Goal: Task Accomplishment & Management: Manage account settings

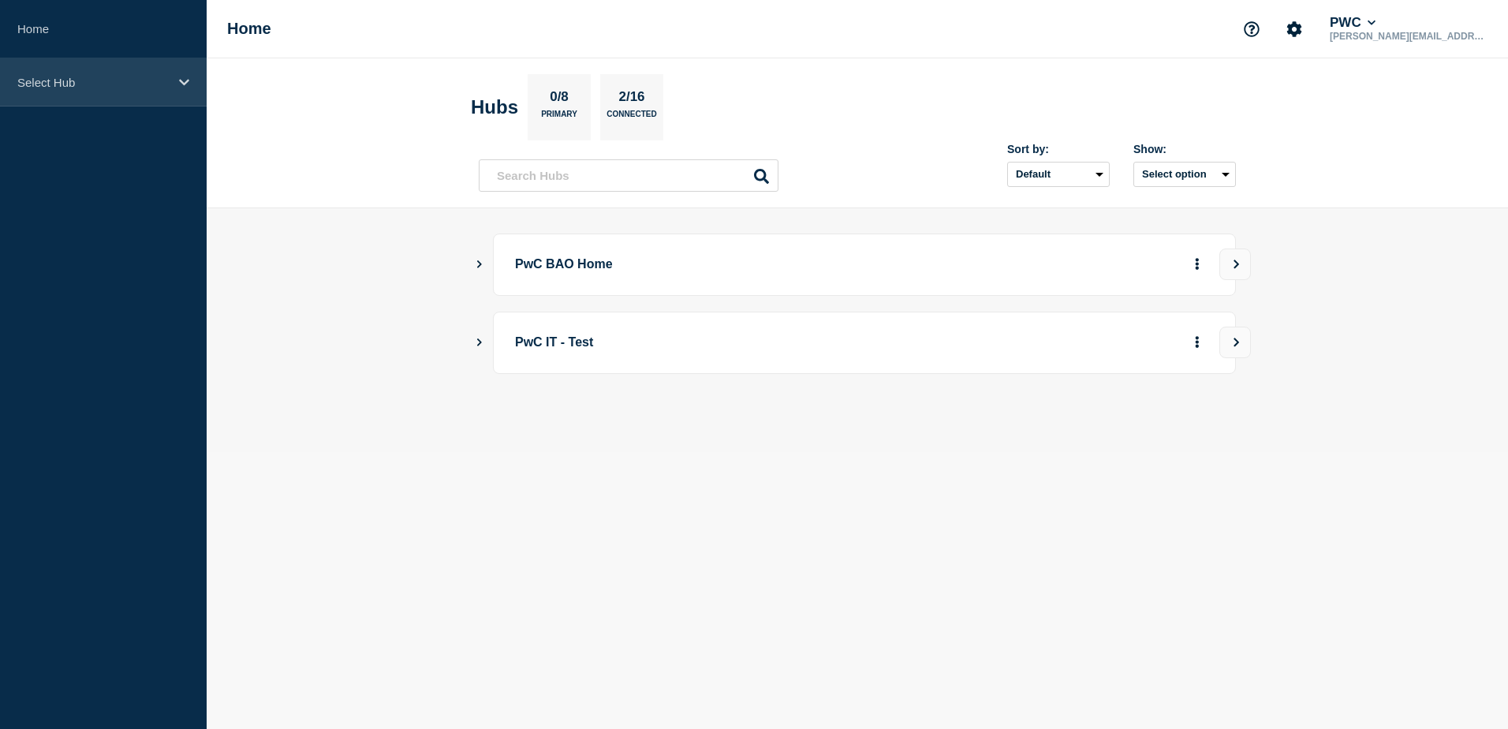
click at [179, 85] on icon at bounding box center [184, 83] width 10 height 12
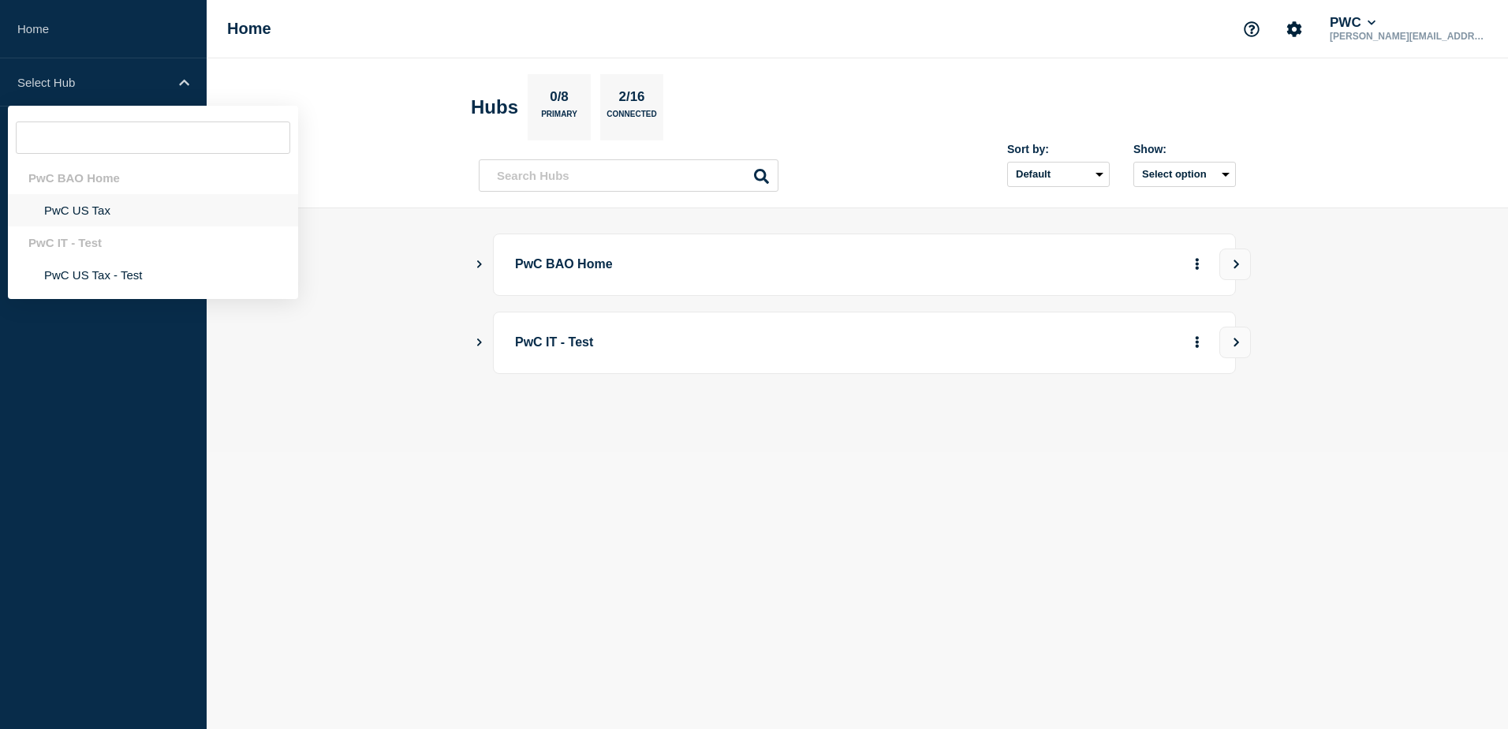
click at [103, 209] on li "PwC US Tax" at bounding box center [153, 210] width 290 height 32
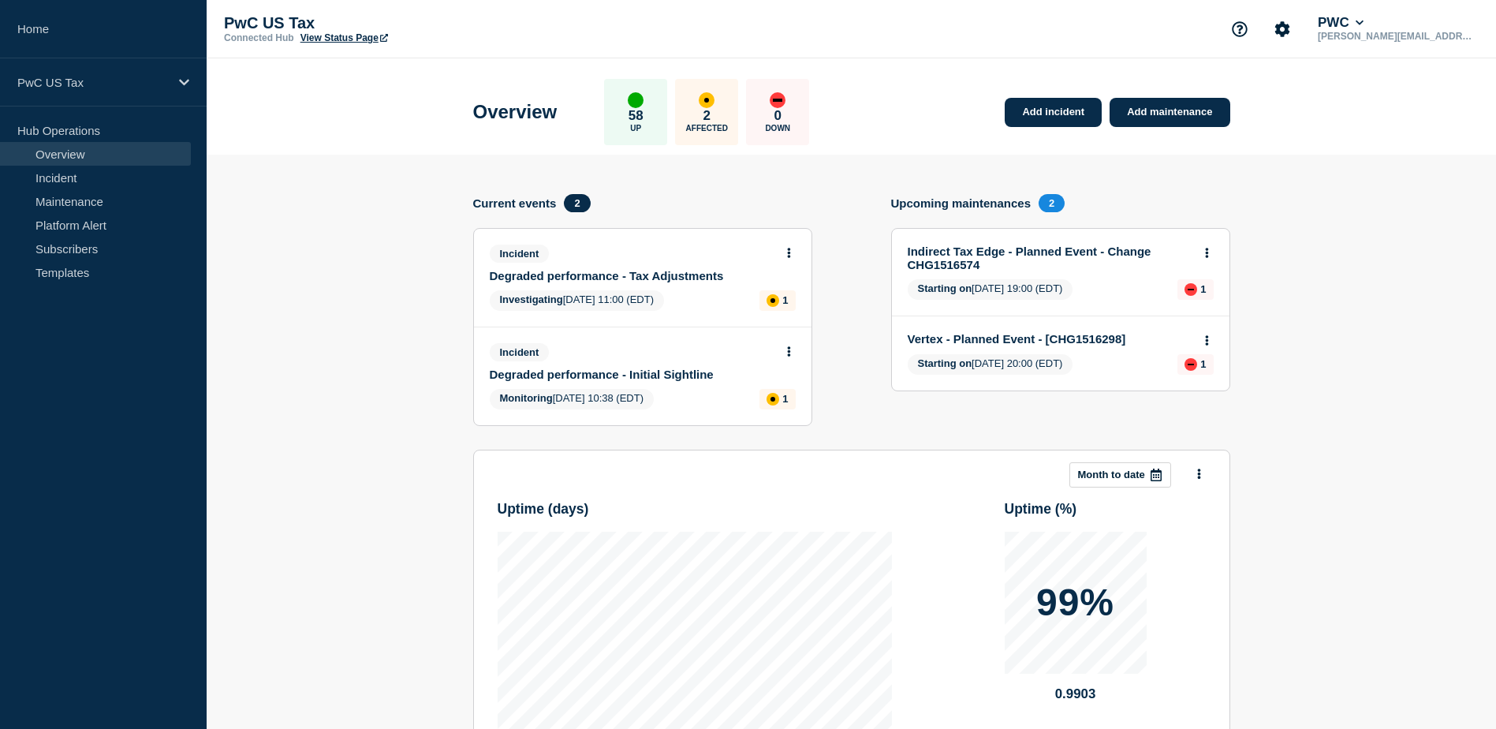
click at [570, 275] on link "Degraded performance - Tax Adjustments" at bounding box center [632, 275] width 285 height 13
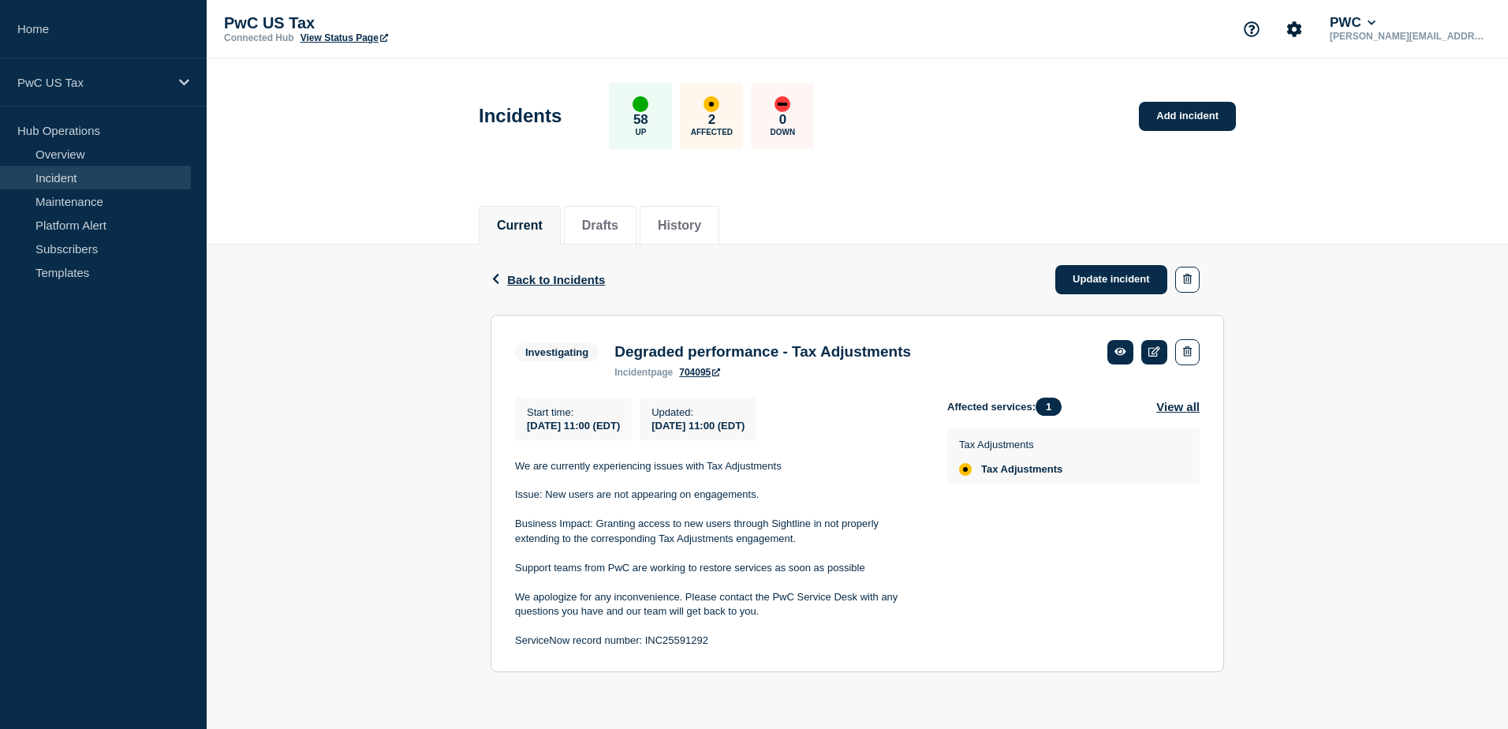
click at [726, 643] on p "ServiceNow record number: INC25591292" at bounding box center [718, 640] width 407 height 14
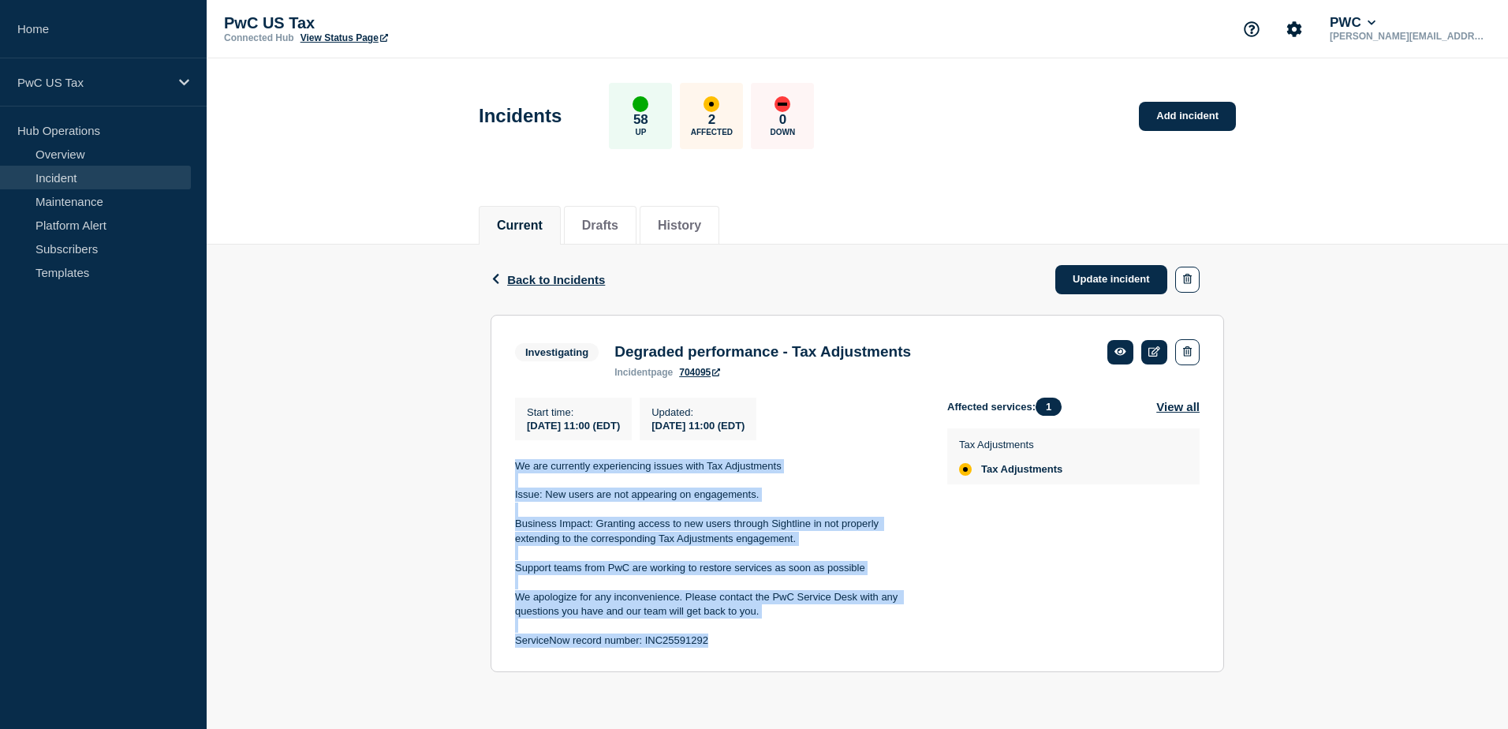
drag, startPoint x: 692, startPoint y: 648, endPoint x: 499, endPoint y: 466, distance: 264.5
click at [499, 466] on section "Investigating Degraded performance - Tax Adjustments incident page 704095 Start…" at bounding box center [858, 494] width 734 height 358
drag, startPoint x: 499, startPoint y: 466, endPoint x: 529, endPoint y: 473, distance: 30.6
copy div "We are currently experiencing issues with Tax Adjustments Issue: New users are …"
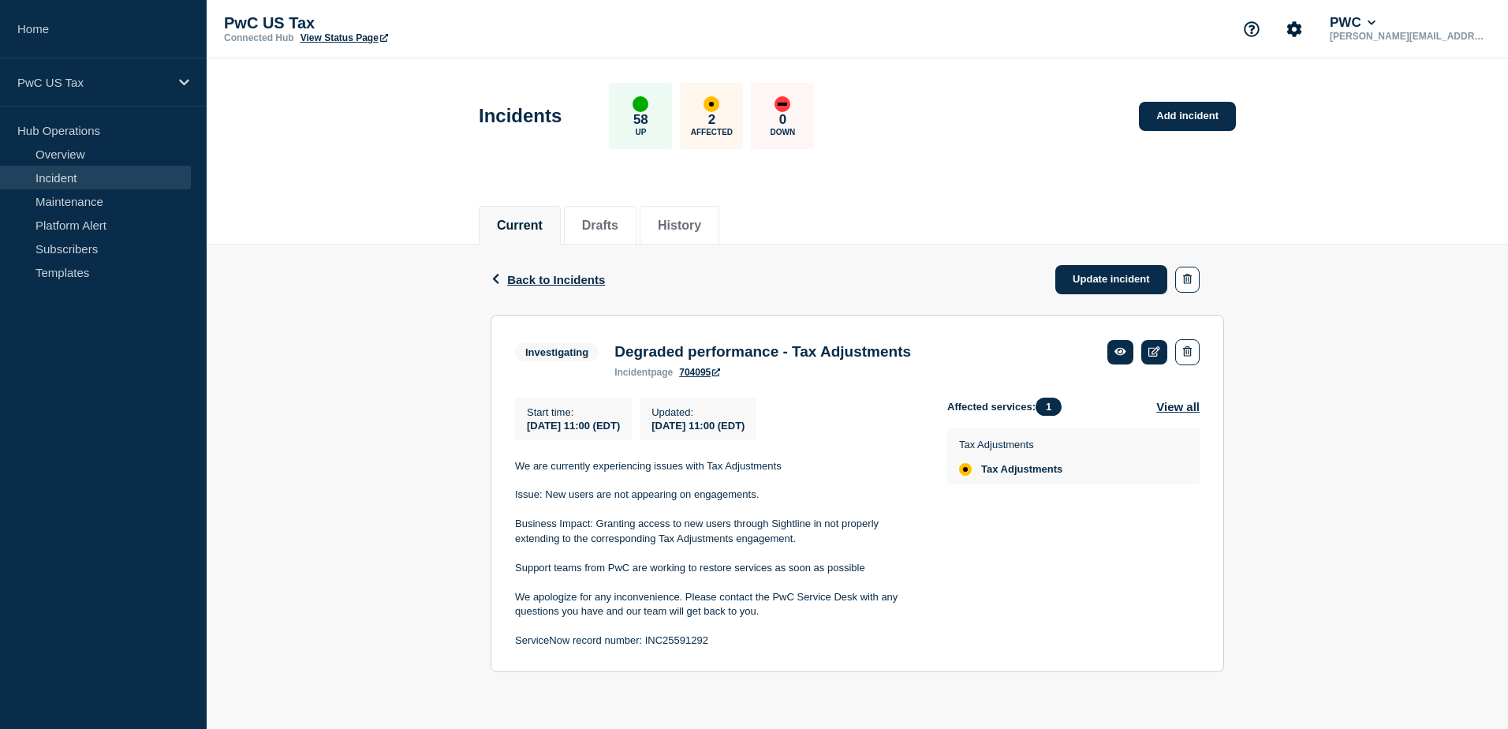
click at [1290, 529] on div "Back Back to Incidents Update incident Investigating Degraded performance - Tax…" at bounding box center [858, 471] width 1302 height 452
click at [1101, 273] on link "Update incident" at bounding box center [1111, 279] width 112 height 29
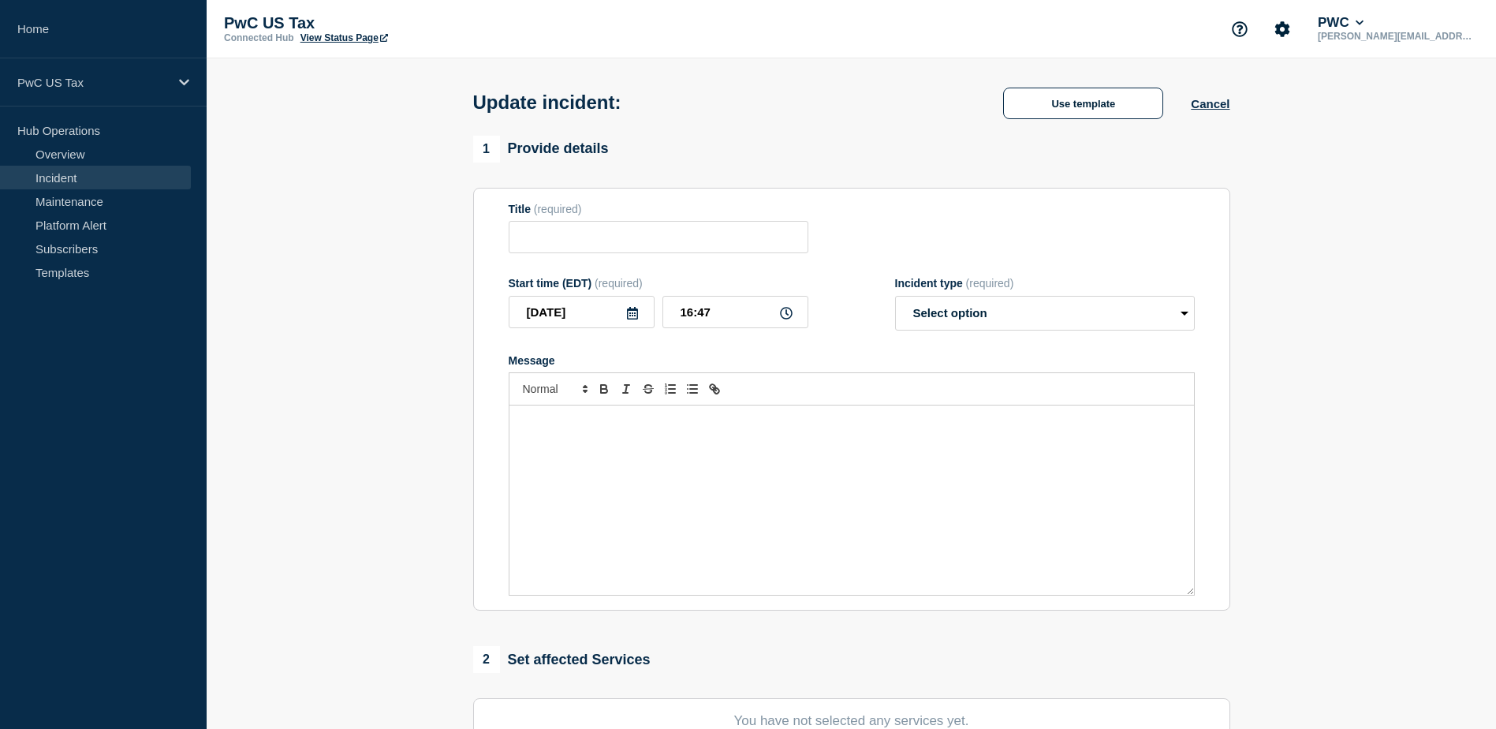
type input "Degraded performance - Tax Adjustments"
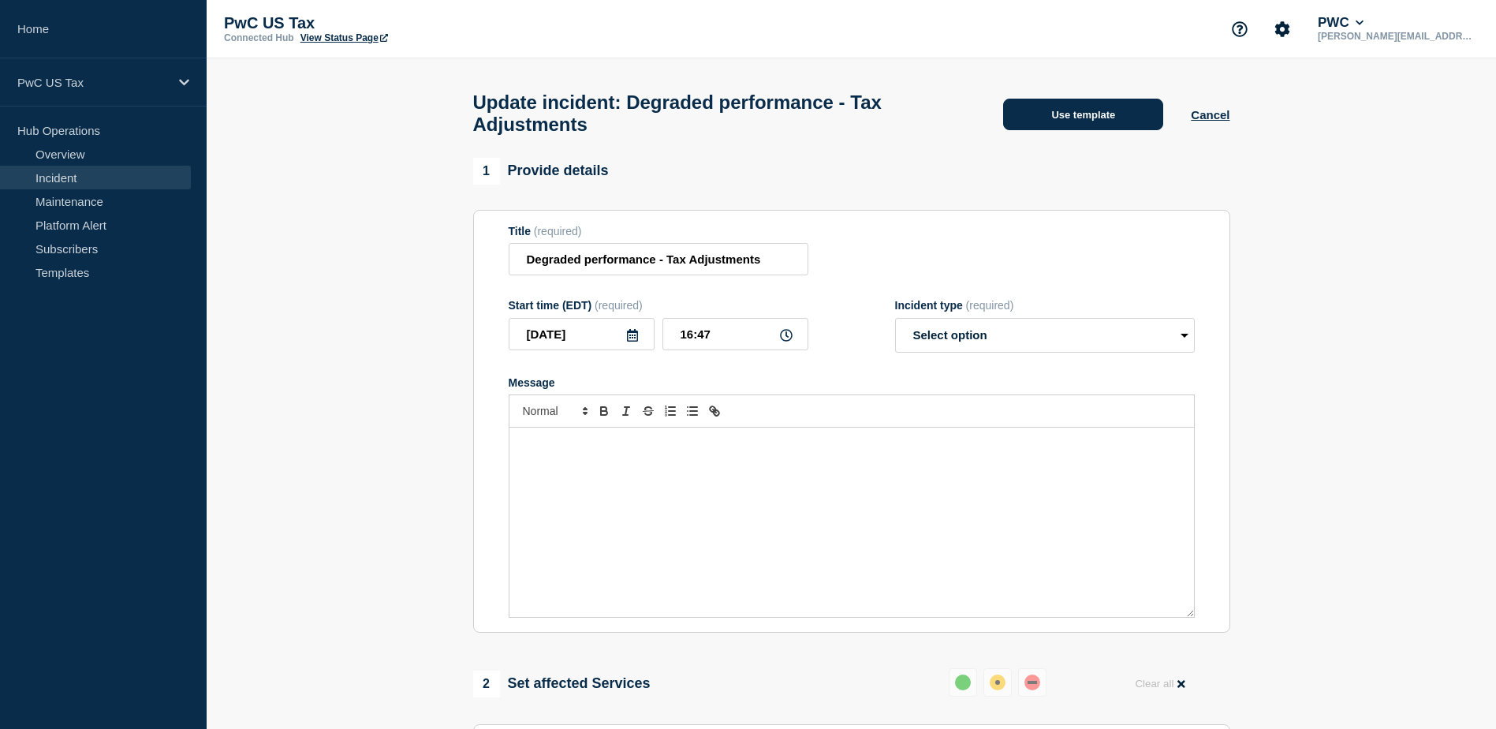
click at [1074, 119] on button "Use template" at bounding box center [1083, 115] width 160 height 32
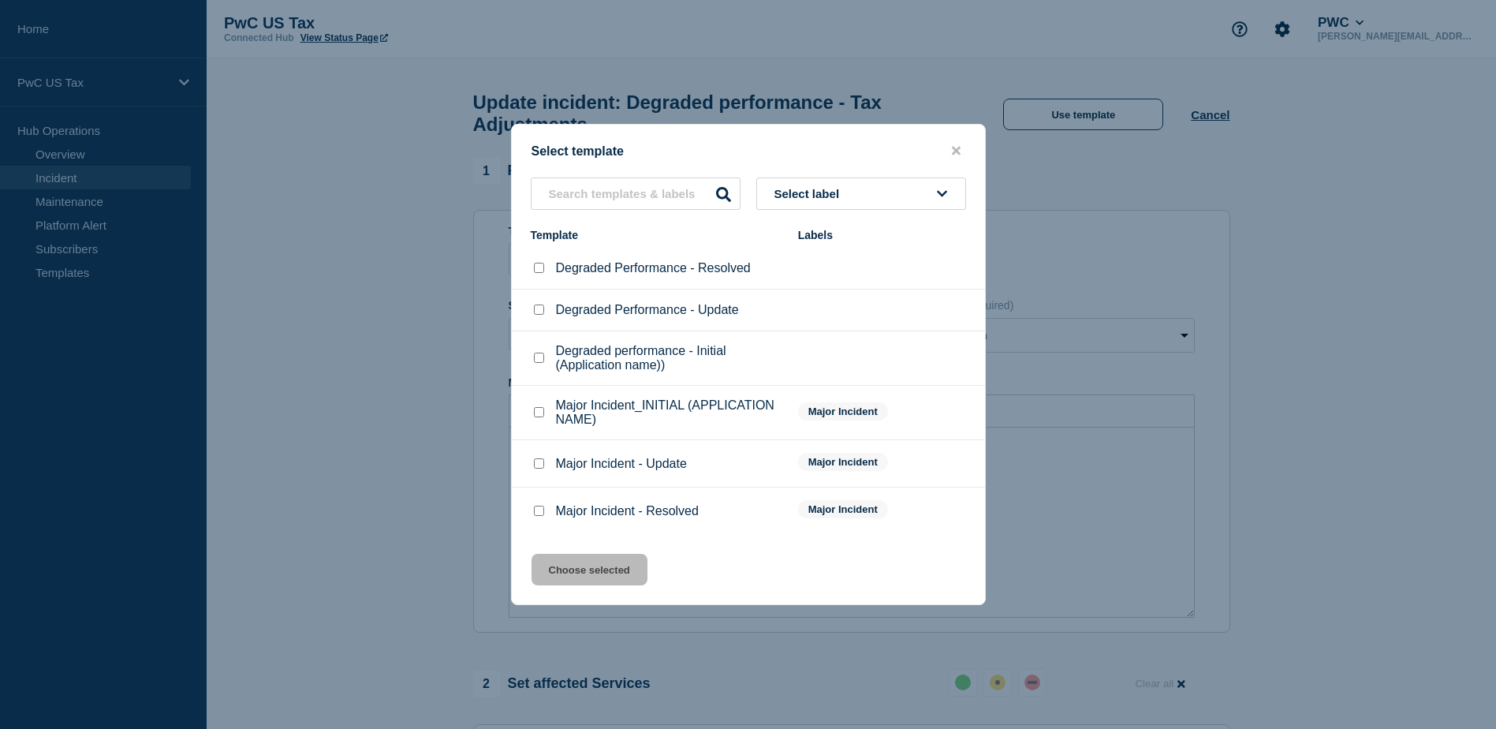
click at [540, 313] on input "Degraded Performance - Update checkbox" at bounding box center [539, 309] width 10 height 10
checkbox input "true"
click at [600, 568] on button "Choose selected" at bounding box center [590, 570] width 116 height 32
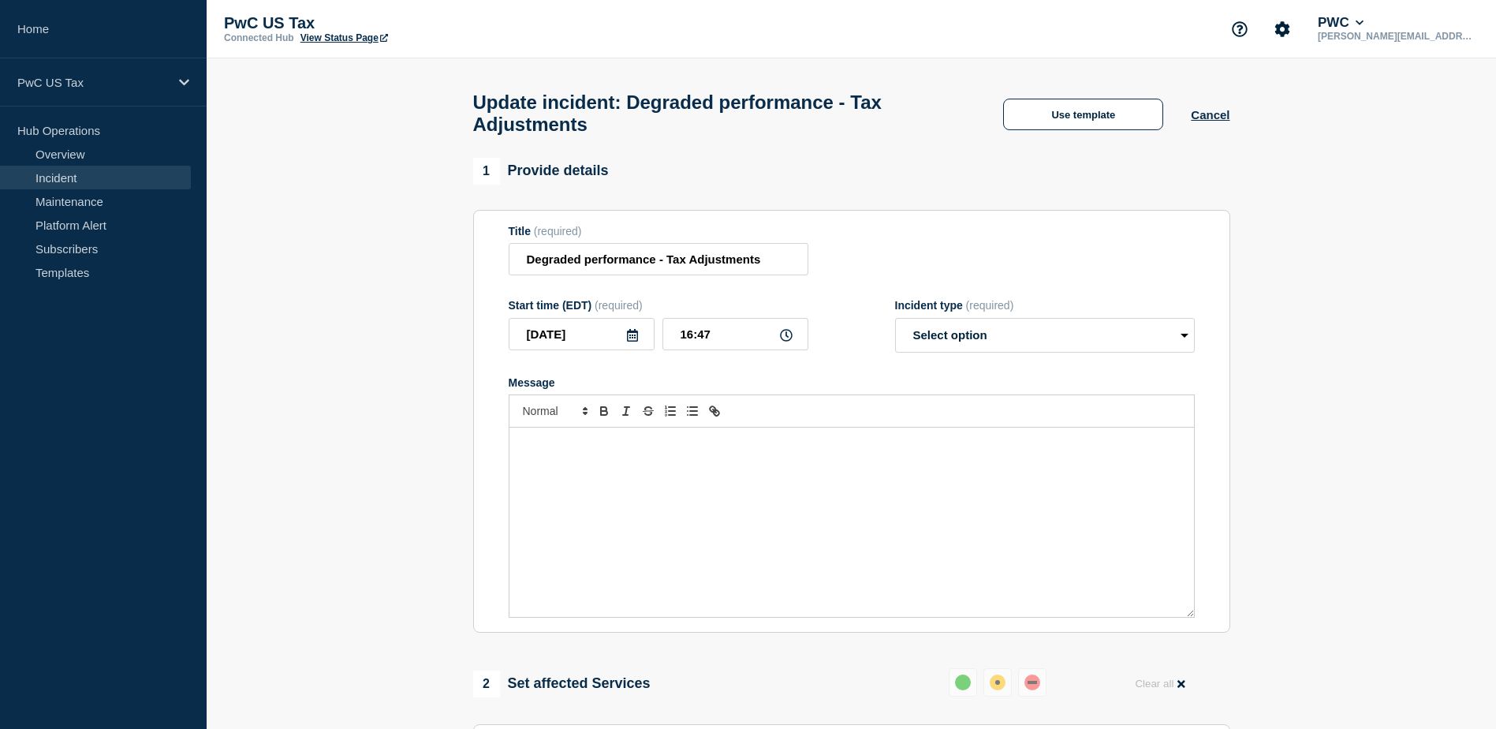
select select "investigating"
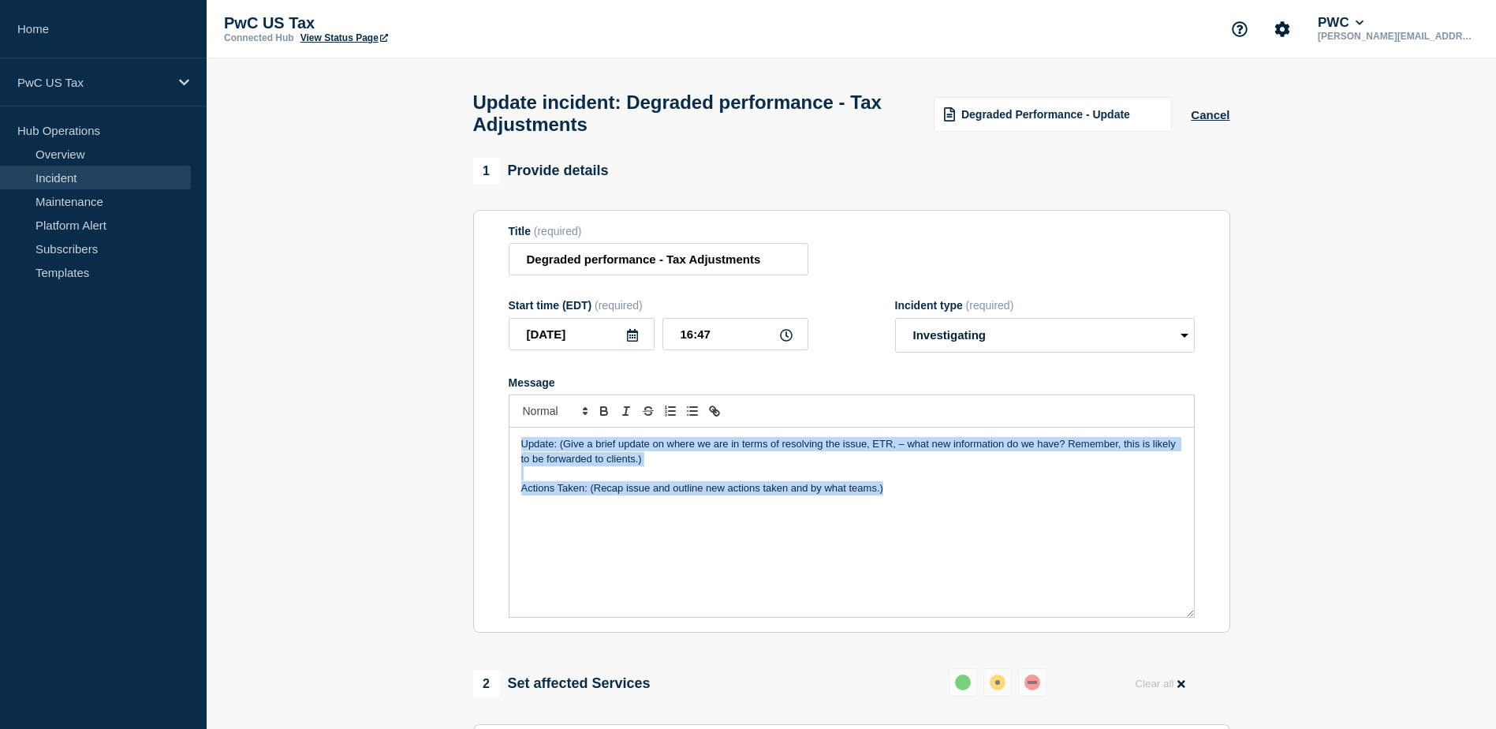
drag, startPoint x: 900, startPoint y: 496, endPoint x: 524, endPoint y: 452, distance: 378.9
click at [524, 452] on div "Update: (Give a brief update on where we are in terms of resolving the issue, E…" at bounding box center [852, 522] width 685 height 189
copy div "Update: (Give a brief update on where we are in terms of resolving the issue, E…"
click at [757, 542] on div "Update: (Give a brief update on where we are in terms of resolving the issue, E…" at bounding box center [852, 522] width 685 height 189
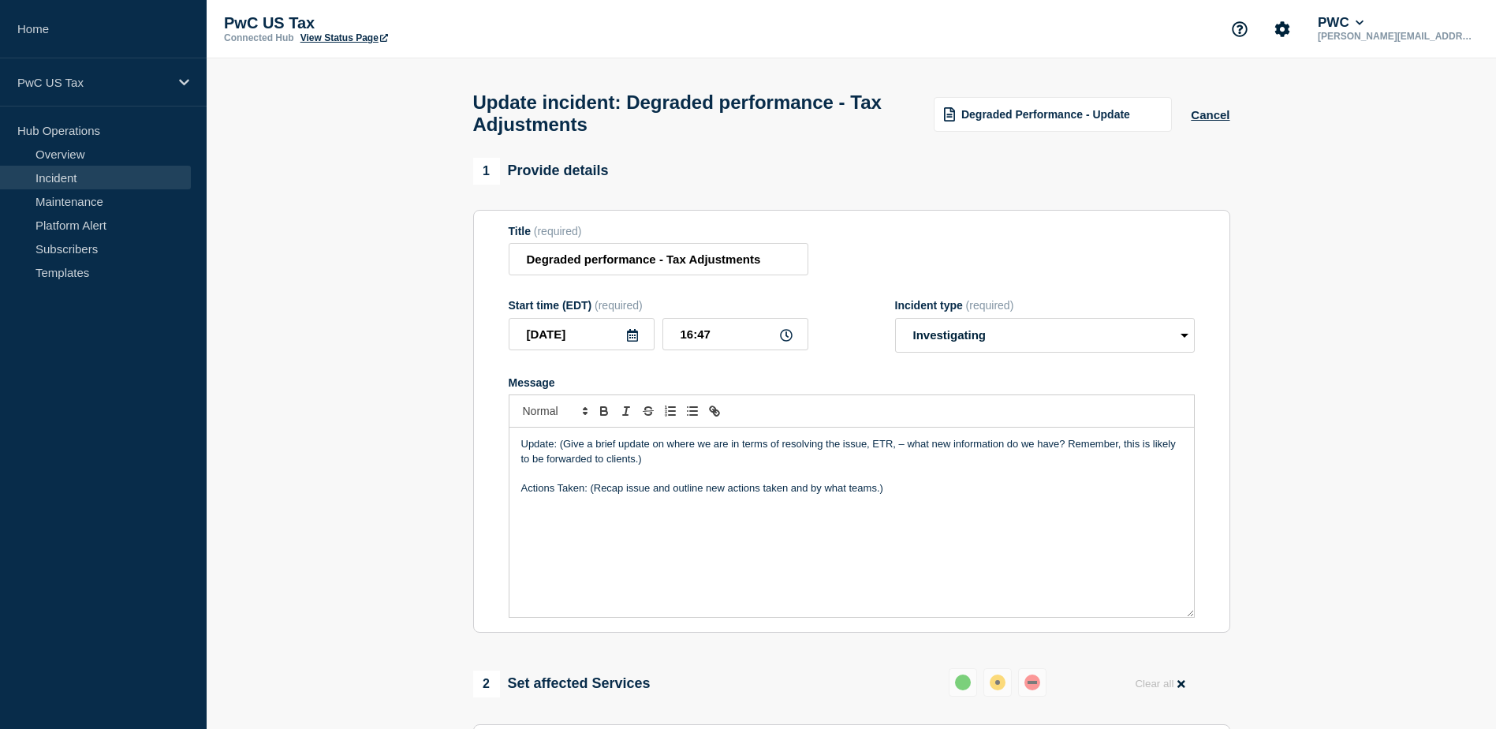
click at [928, 495] on p "Actions Taken: (Recap issue and outline new actions taken and by what teams.)" at bounding box center [851, 488] width 661 height 14
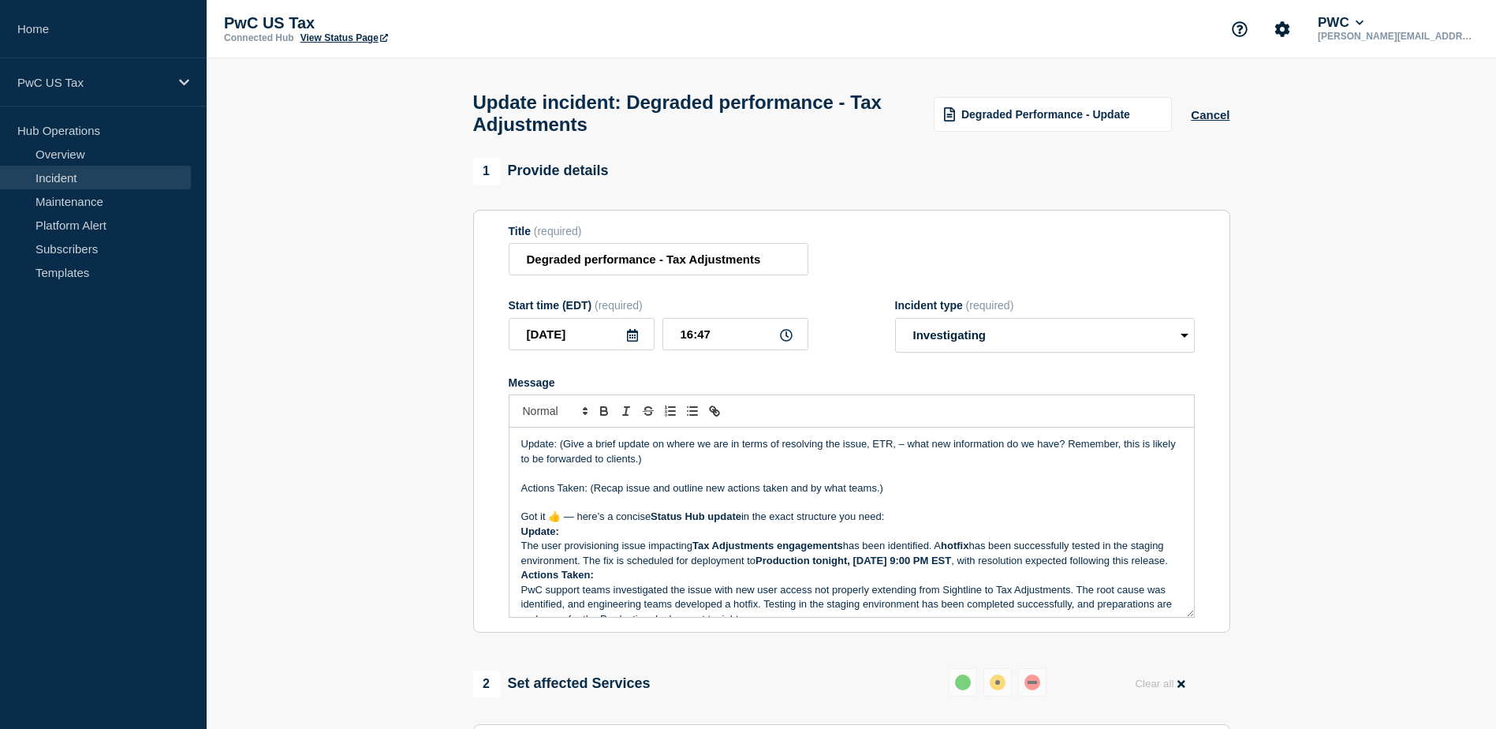
drag, startPoint x: 895, startPoint y: 525, endPoint x: 518, endPoint y: 514, distance: 377.2
click at [518, 514] on div "Update: (Give a brief update on where we are in terms of resolving the issue, E…" at bounding box center [852, 522] width 685 height 189
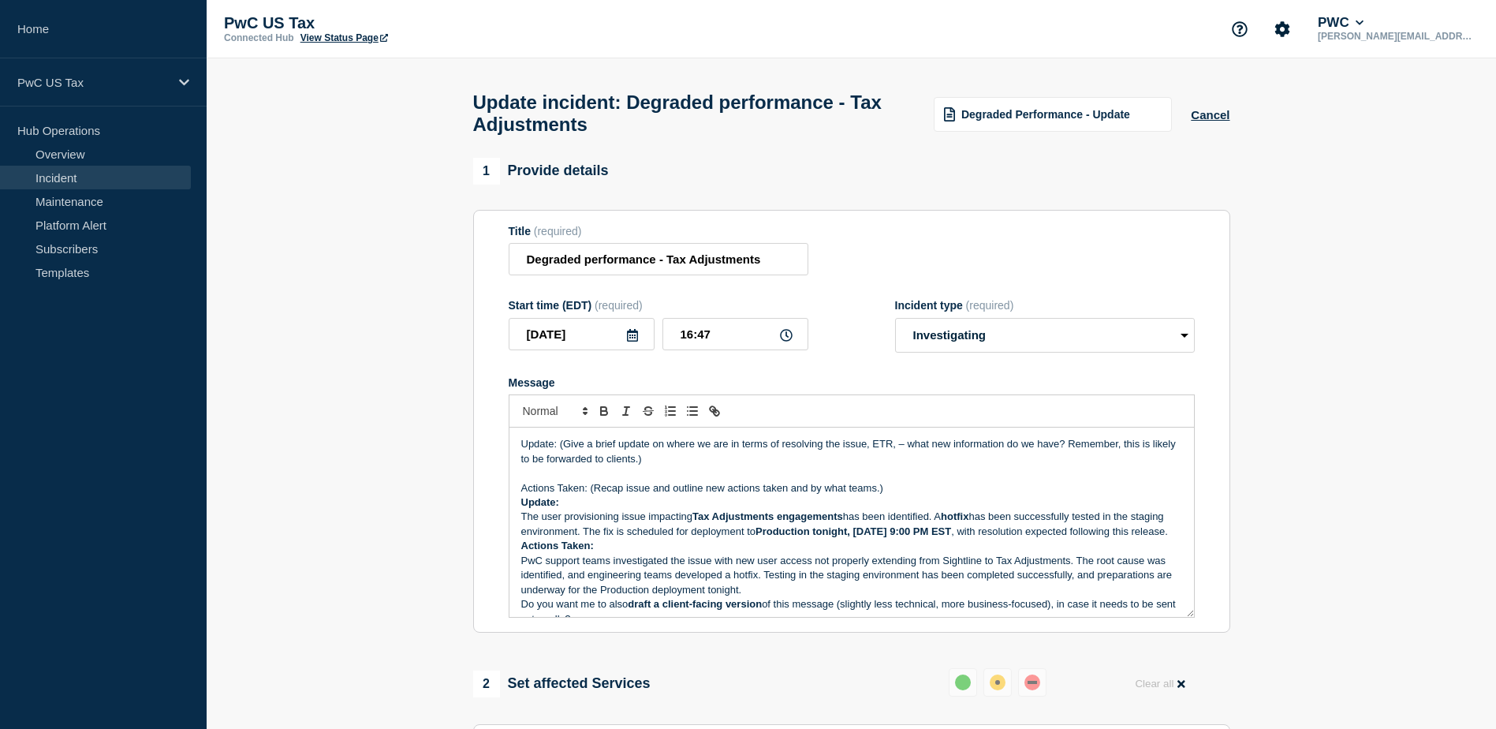
click at [563, 506] on p "Update:" at bounding box center [851, 502] width 661 height 14
click at [524, 526] on p "The user provisioning issue impacting Tax Adjustments engagements has been iden…" at bounding box center [851, 524] width 661 height 29
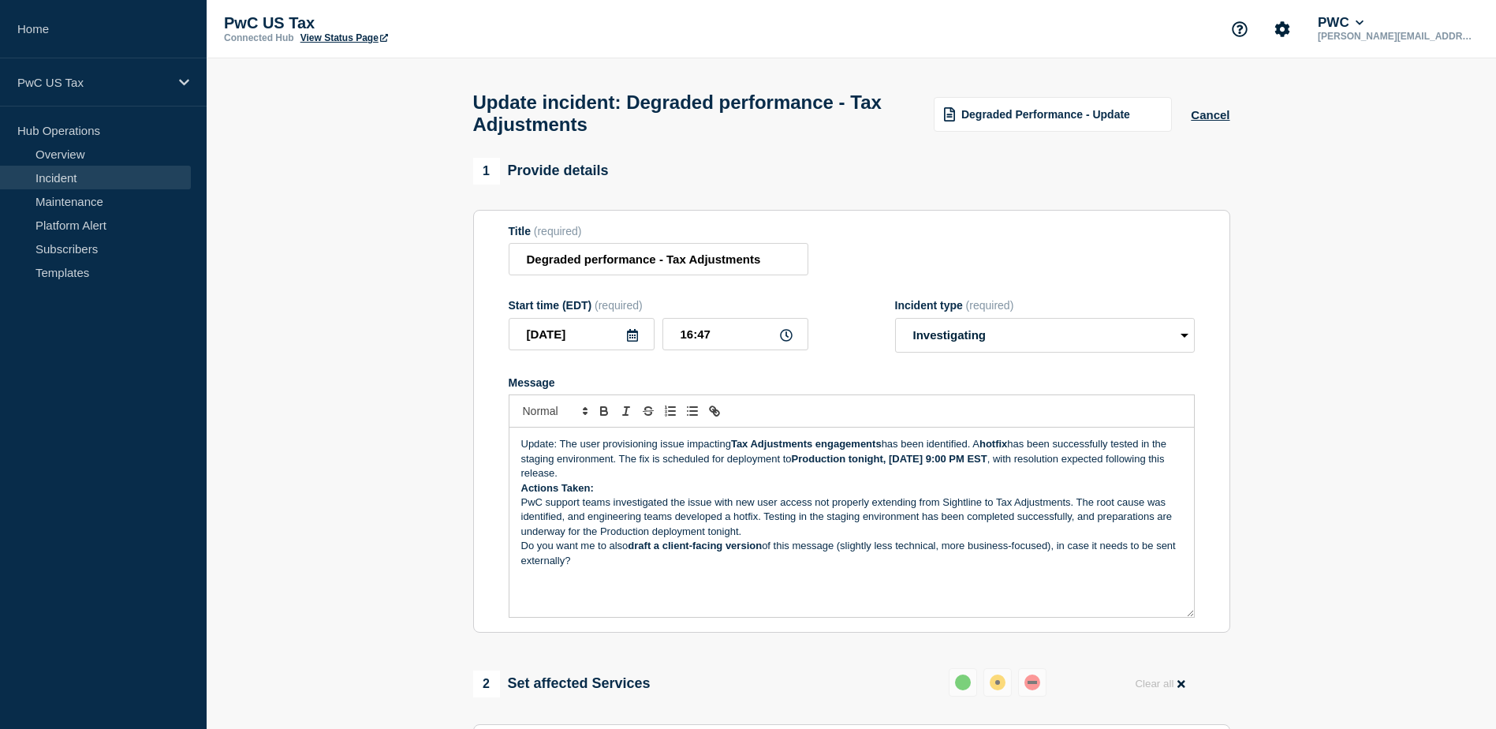
click at [631, 480] on p "Update: The user provisioning issue impacting Tax Adjustments engagements has b…" at bounding box center [851, 458] width 661 height 43
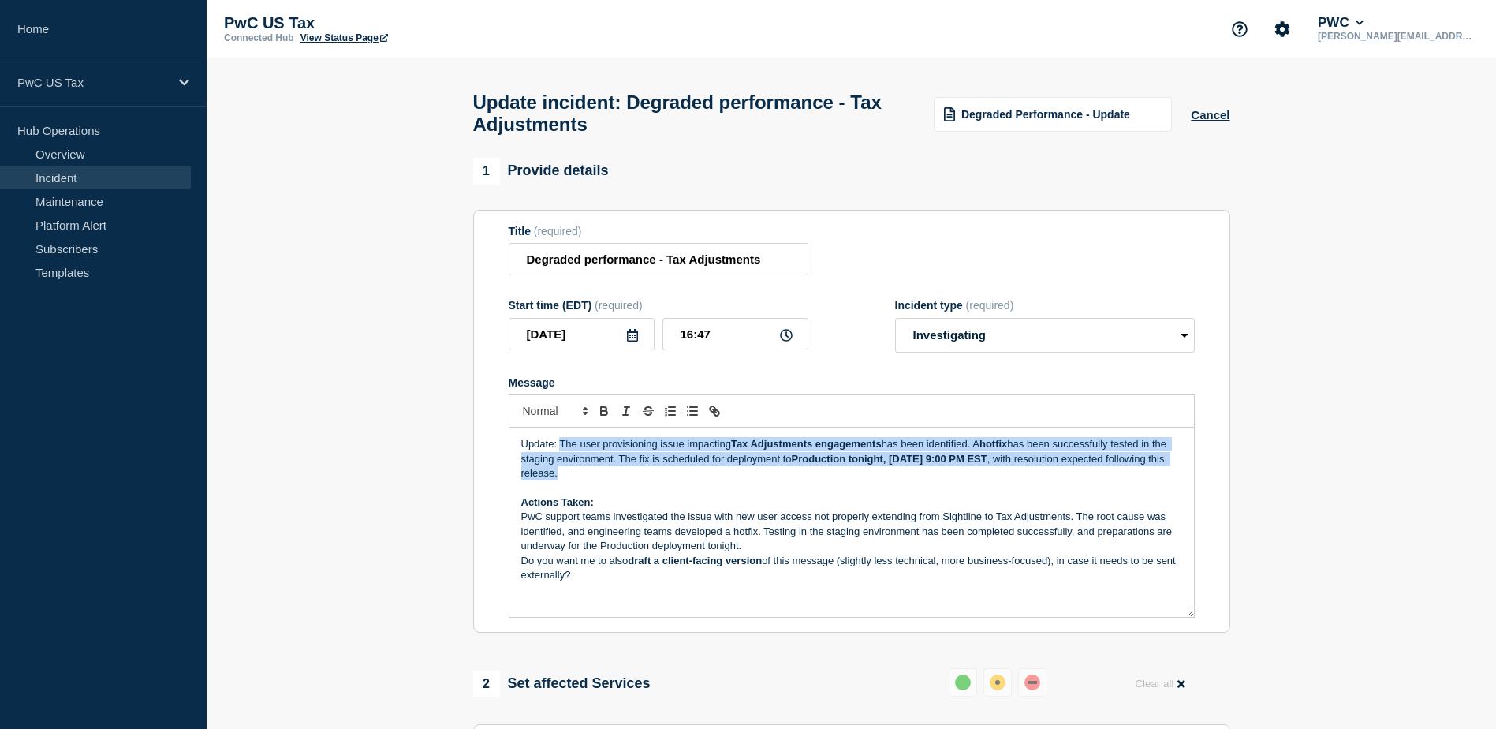
drag, startPoint x: 644, startPoint y: 482, endPoint x: 560, endPoint y: 452, distance: 89.6
click at [560, 452] on p "Update: The user provisioning issue impacting Tax Adjustments engagements has b…" at bounding box center [851, 458] width 661 height 43
click at [603, 415] on icon "Toggle bold text" at bounding box center [604, 413] width 6 height 4
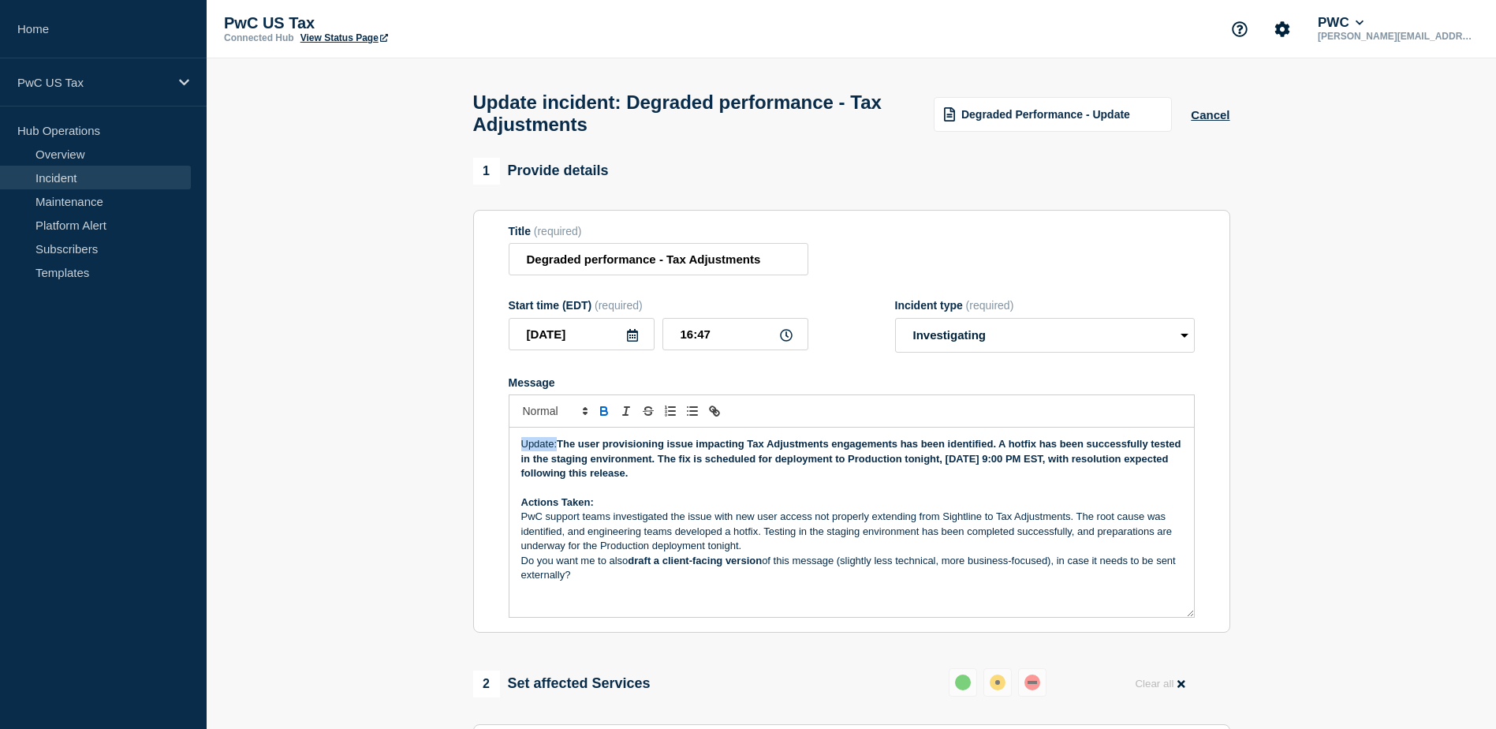
click at [603, 415] on icon "Toggle bold text" at bounding box center [604, 413] width 6 height 4
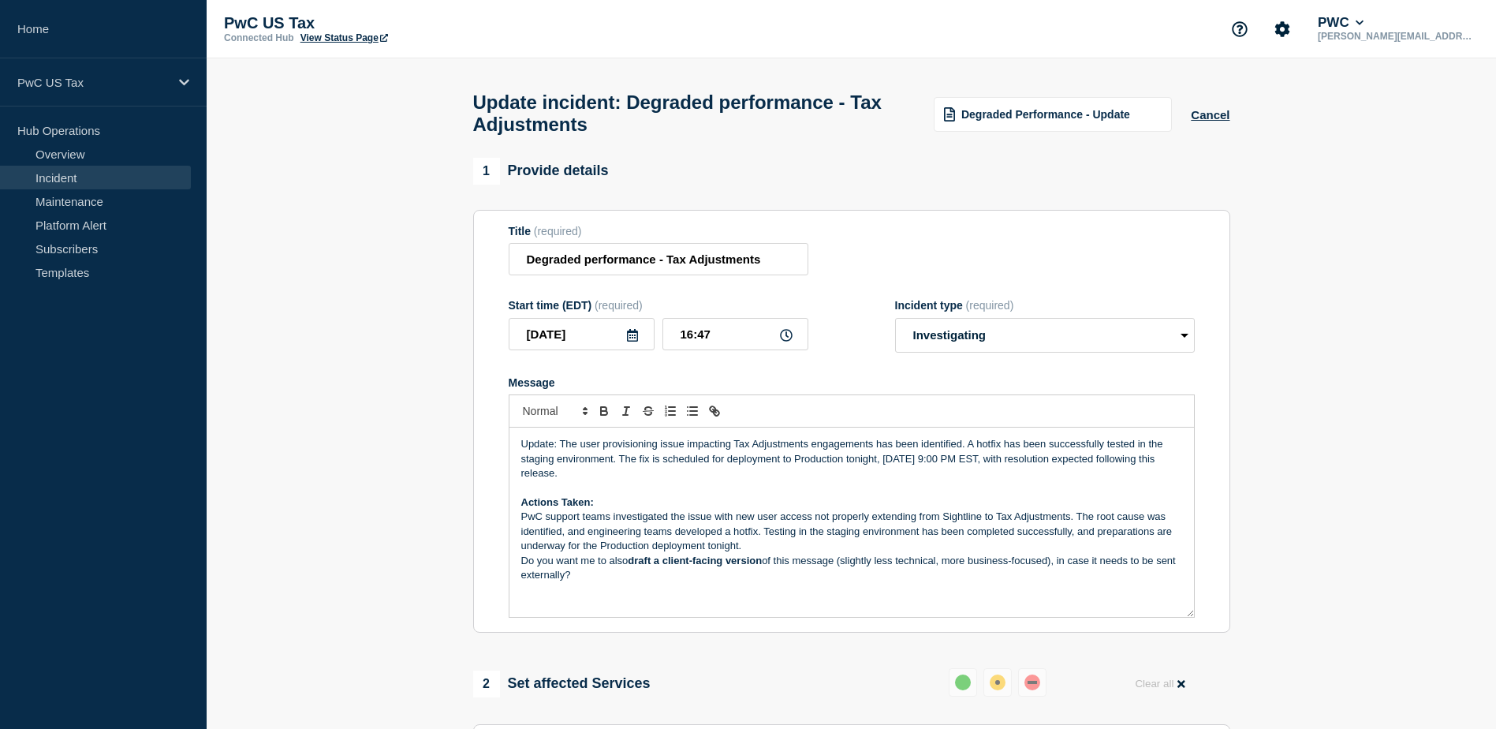
click at [601, 495] on p "Message" at bounding box center [851, 488] width 661 height 14
drag, startPoint x: 611, startPoint y: 507, endPoint x: 521, endPoint y: 508, distance: 90.7
click at [521, 508] on p "Actions Taken:" at bounding box center [851, 502] width 661 height 14
drag, startPoint x: 587, startPoint y: 585, endPoint x: 514, endPoint y: 510, distance: 104.3
click at [514, 510] on div "Update: The user provisioning issue impacting Tax Adjustments engagements has b…" at bounding box center [852, 522] width 685 height 189
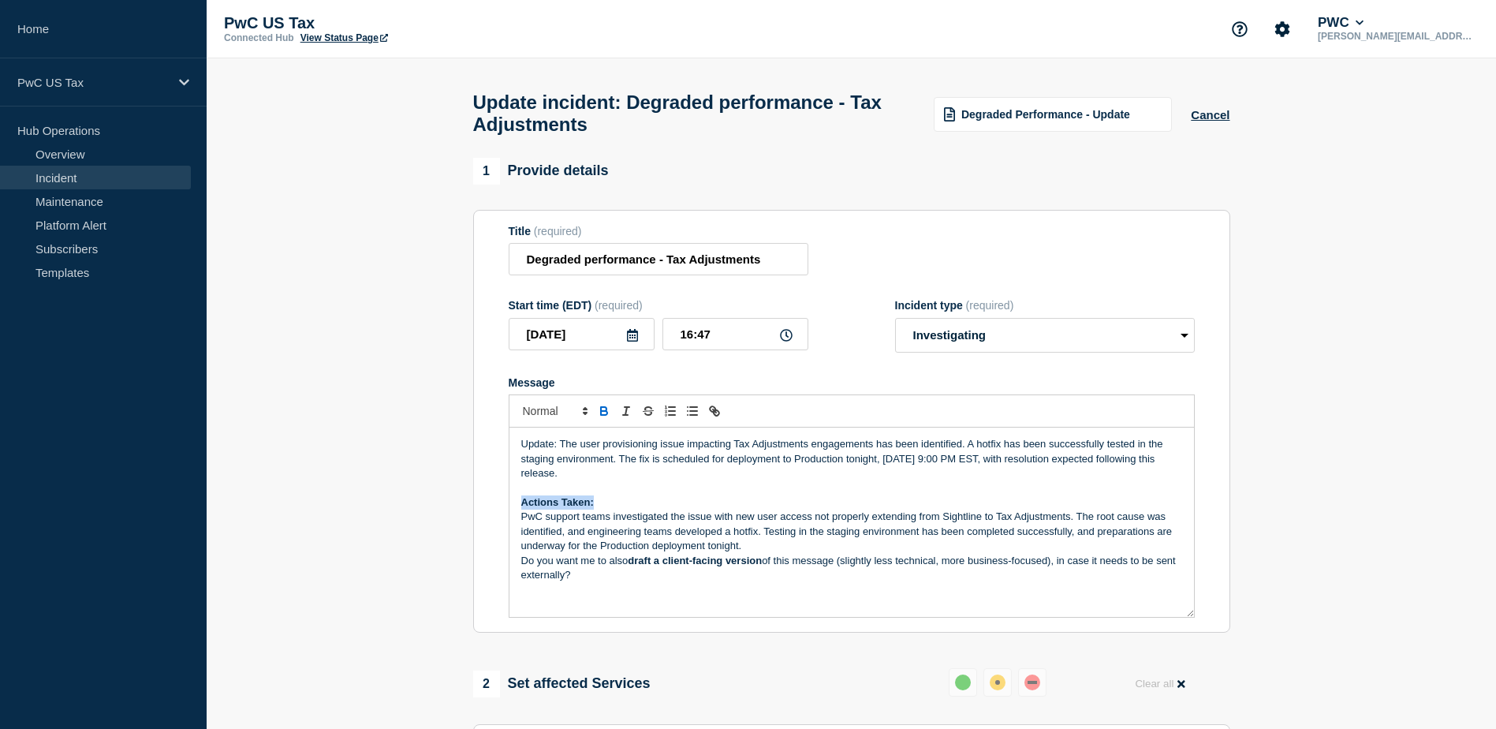
click at [601, 414] on icon "Toggle bold text" at bounding box center [604, 411] width 14 height 14
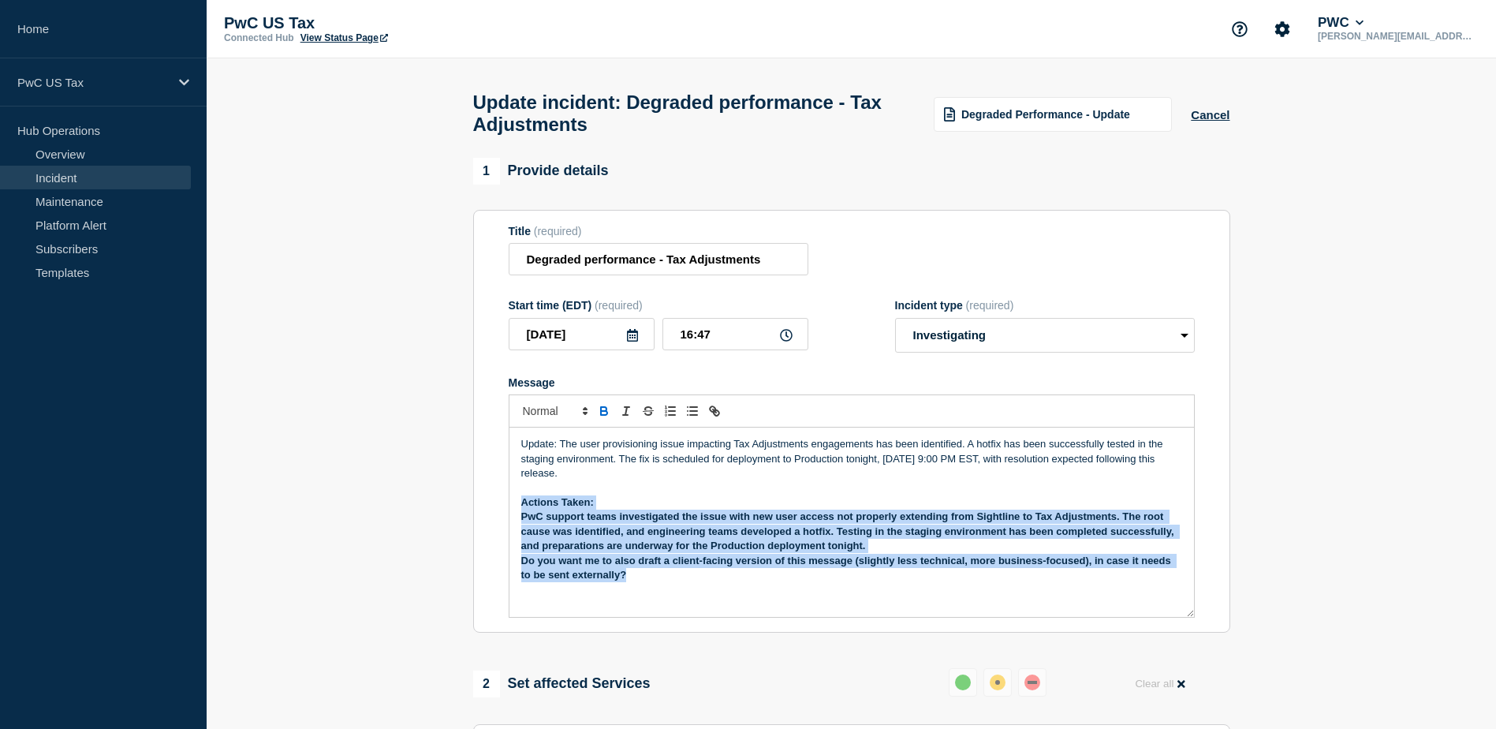
click at [601, 414] on icon "Toggle bold text" at bounding box center [604, 411] width 14 height 14
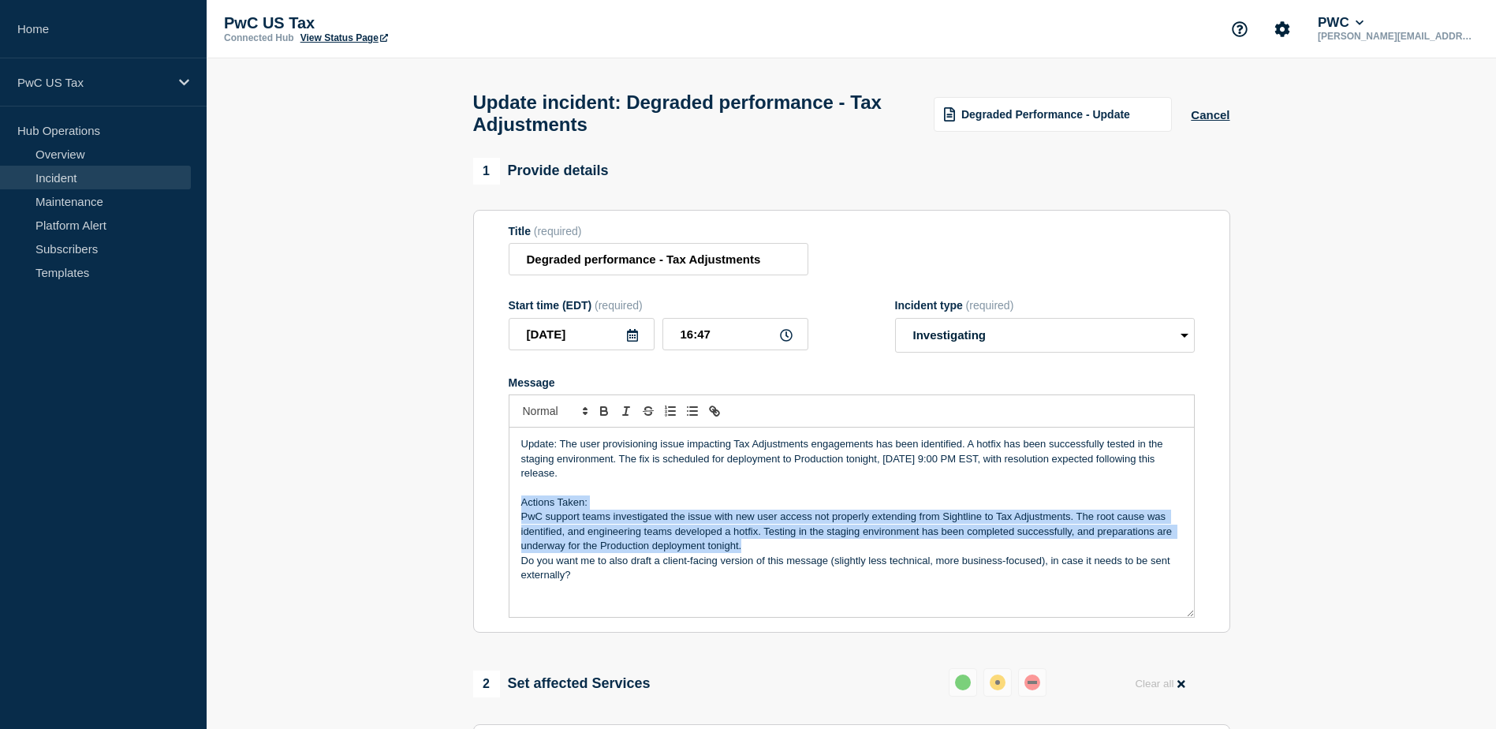
click at [663, 502] on p "Actions Taken:" at bounding box center [851, 502] width 661 height 14
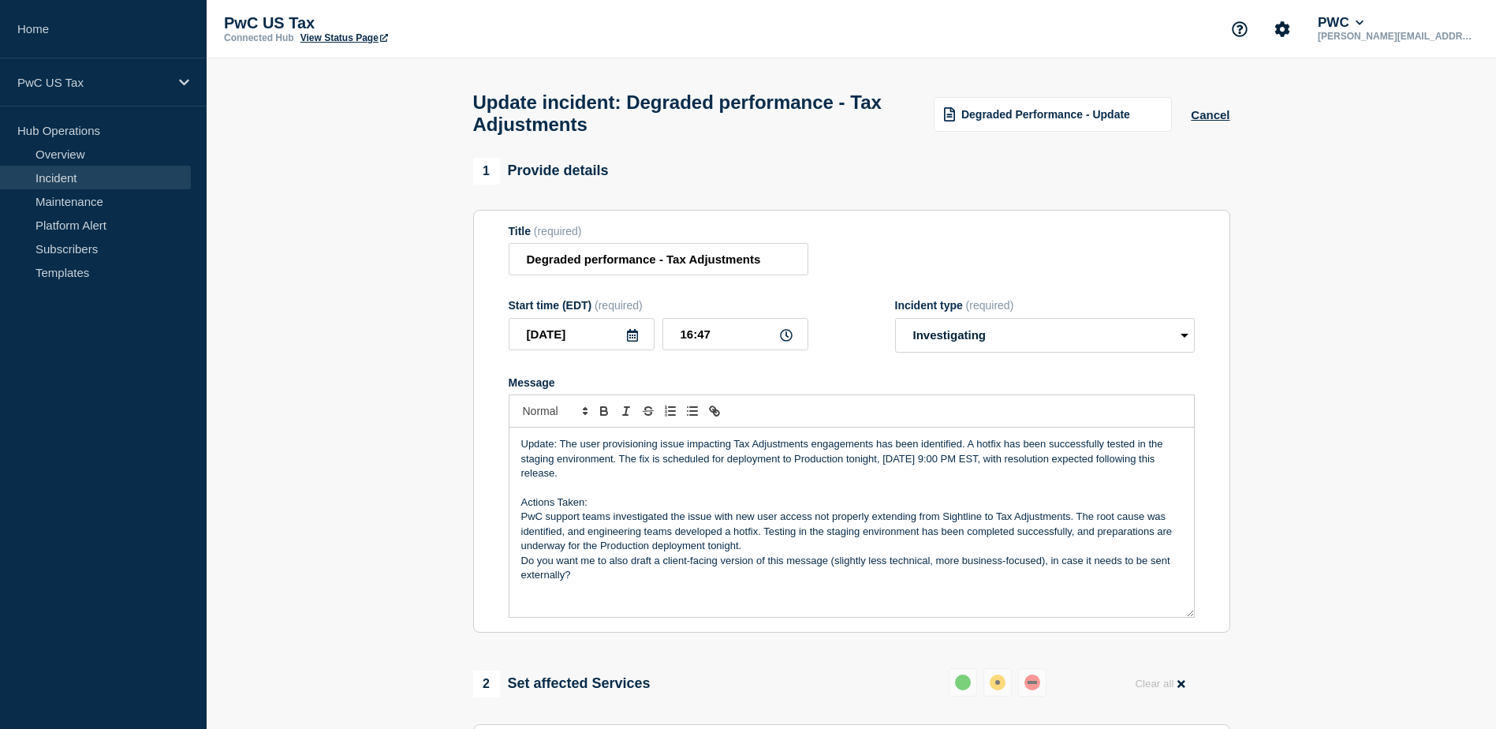
click at [645, 510] on p "Actions Taken:" at bounding box center [851, 502] width 661 height 14
click at [645, 506] on p "Actions Taken:" at bounding box center [851, 502] width 661 height 14
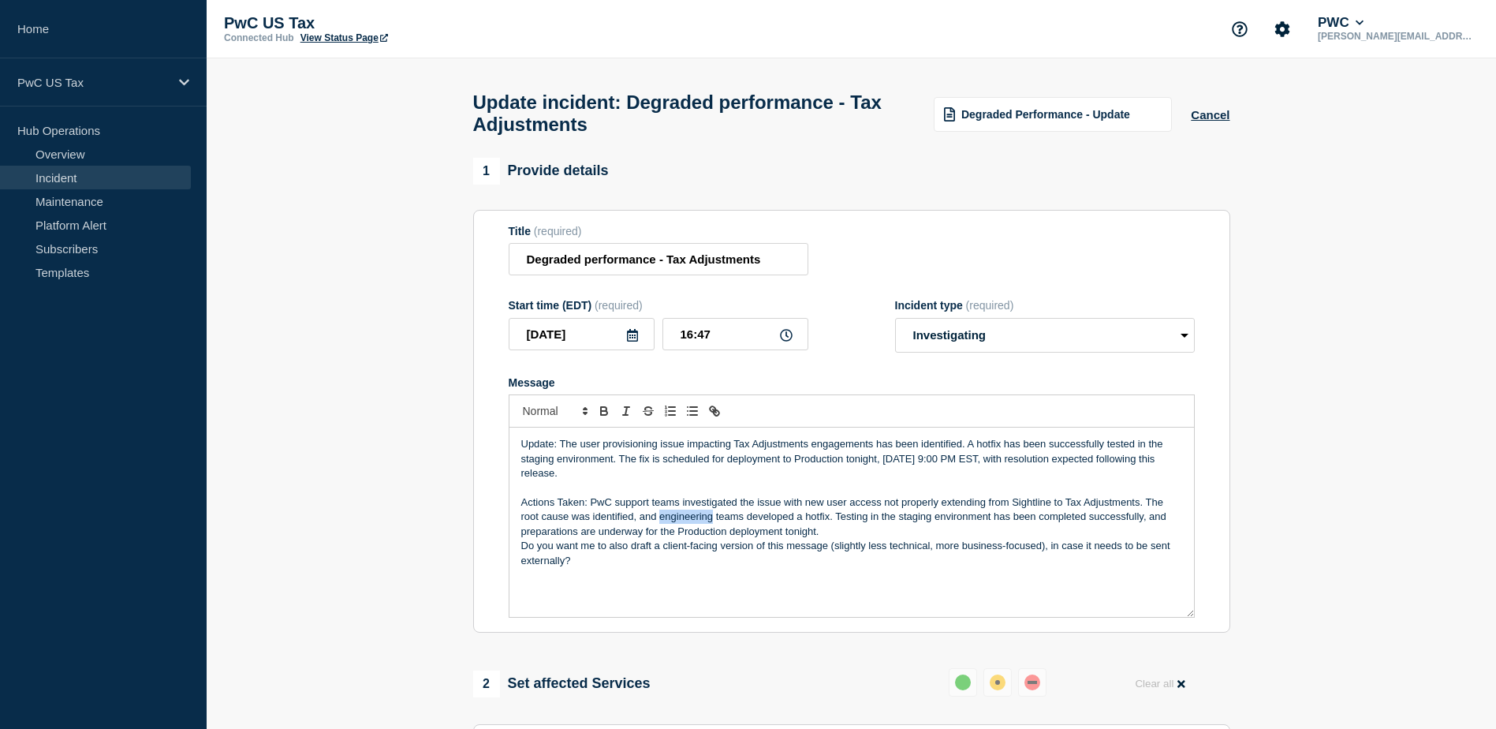
drag, startPoint x: 712, startPoint y: 525, endPoint x: 659, endPoint y: 525, distance: 52.9
click at [659, 525] on p "Actions Taken: PwC support teams investigated the issue with new user access no…" at bounding box center [851, 516] width 661 height 43
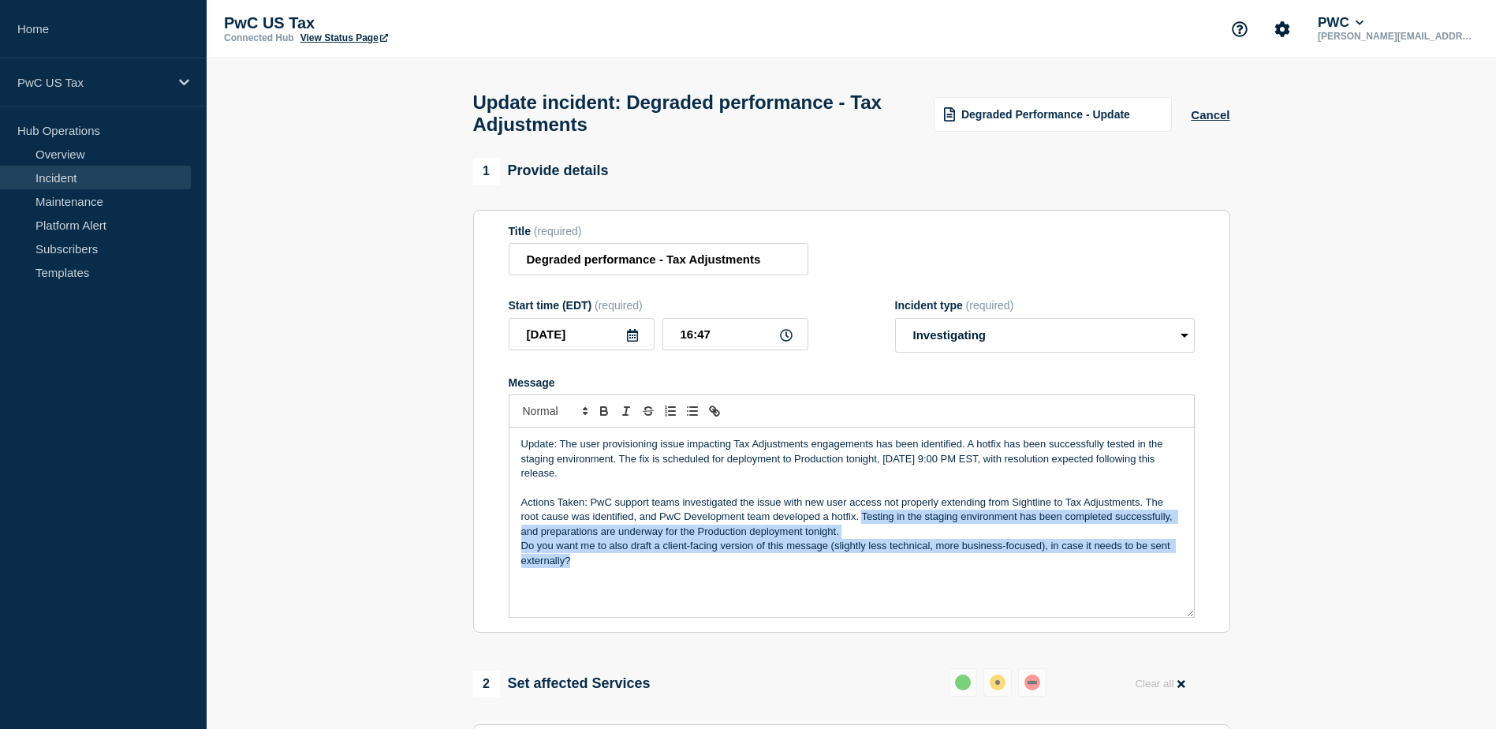
drag, startPoint x: 862, startPoint y: 521, endPoint x: 865, endPoint y: 575, distance: 54.5
click at [865, 575] on div "Update: The user provisioning issue impacting Tax Adjustments engagements has b…" at bounding box center [852, 522] width 685 height 189
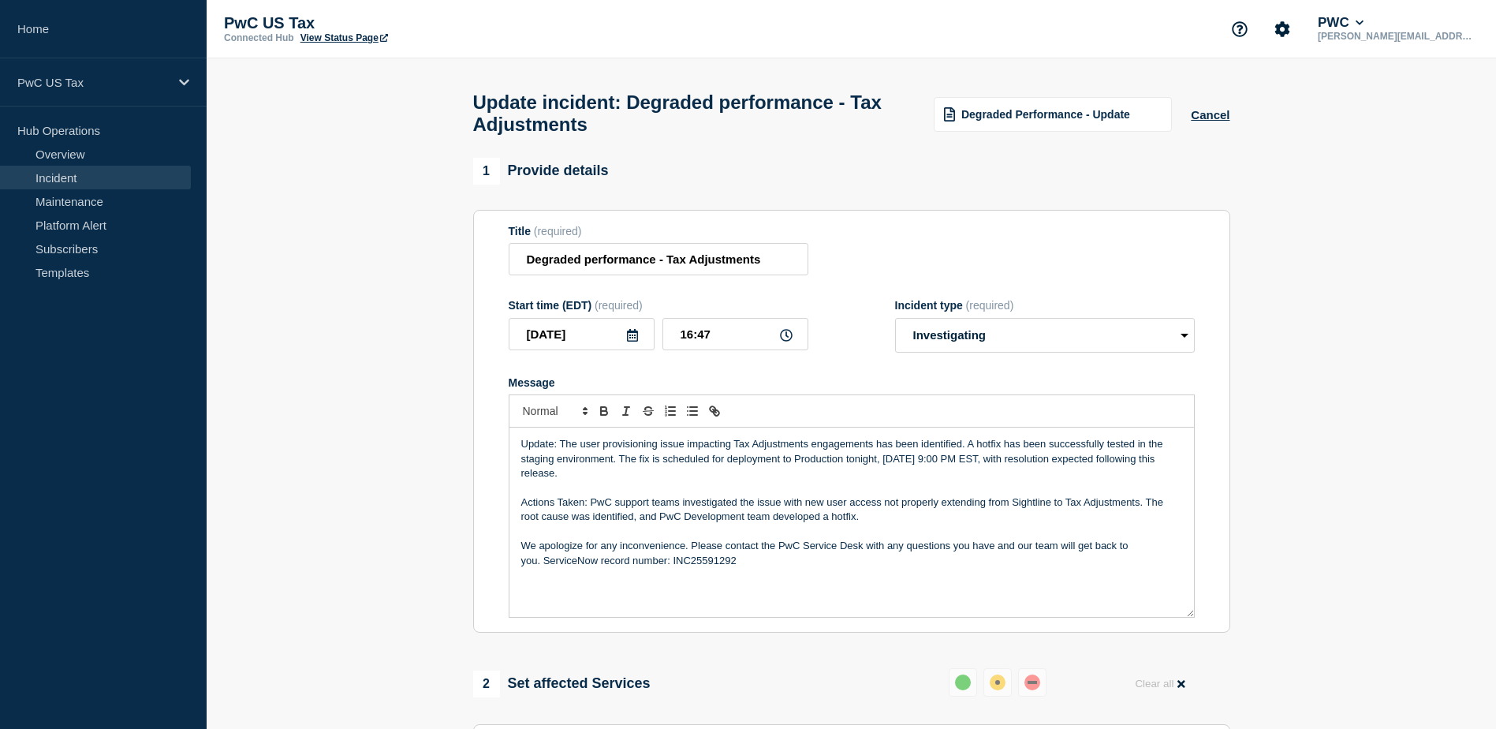
click at [954, 568] on p "We apologize for any inconvenience. Please contact the PwC Service Desk with an…" at bounding box center [851, 553] width 661 height 29
click at [1066, 554] on p "We apologize for any inconvenience. Please contact the PwC Service Desk with an…" at bounding box center [851, 553] width 661 height 29
click at [946, 583] on div "Update: The user provisioning issue impacting Tax Adjustments engagements has b…" at bounding box center [852, 522] width 685 height 189
click at [547, 568] on p "We apologize for any inconvenience. Please contact the PwC Service Desk with an…" at bounding box center [851, 553] width 661 height 29
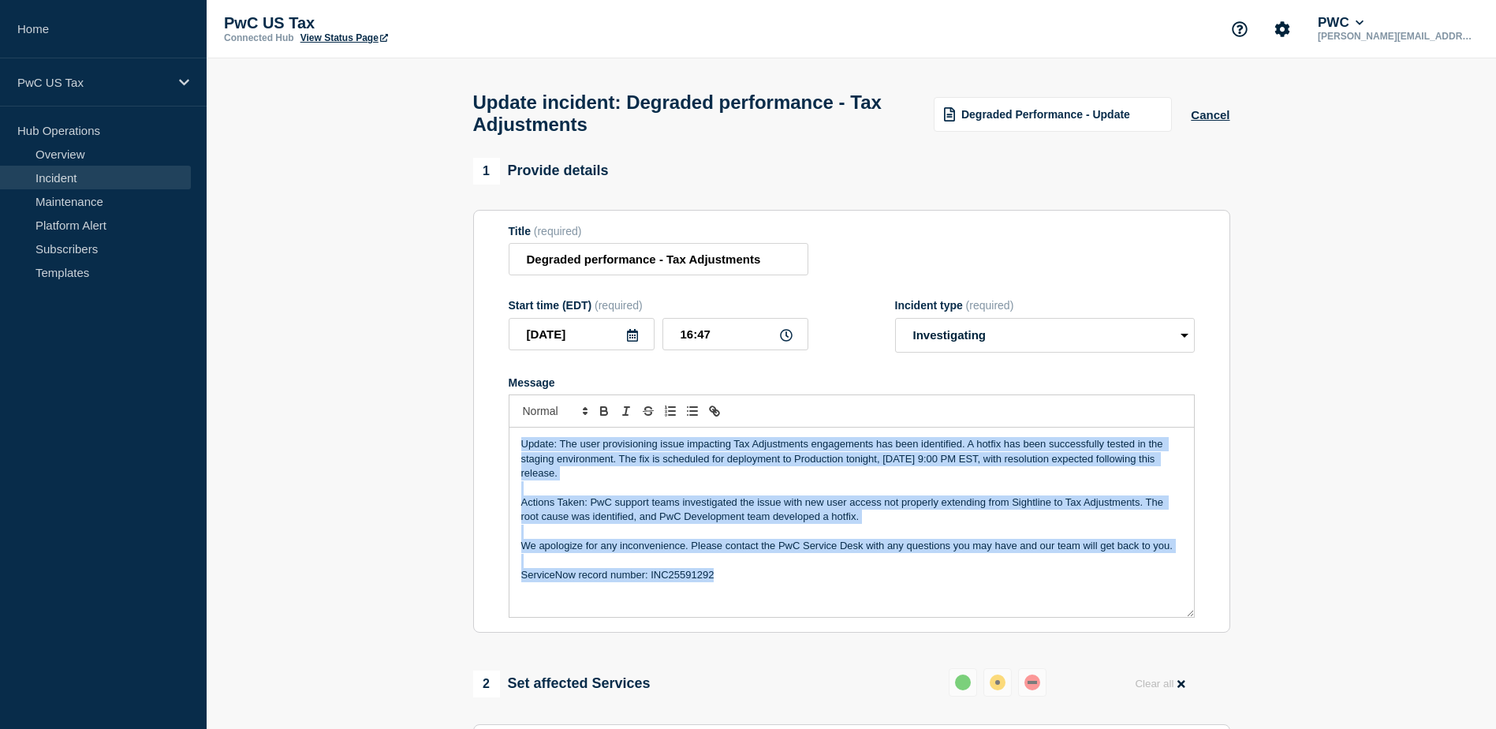
drag, startPoint x: 735, startPoint y: 582, endPoint x: 492, endPoint y: 454, distance: 274.5
click at [492, 454] on section "Title (required) Degraded performance - Tax Adjustments Start time (EDT) (requi…" at bounding box center [851, 422] width 757 height 424
copy div "Update: The user provisioning issue impacting Tax Adjustments engagements has b…"
click at [1265, 264] on section "1 Provide details Title (required) Degraded performance - Tax Adjustments Start…" at bounding box center [852, 715] width 1290 height 1114
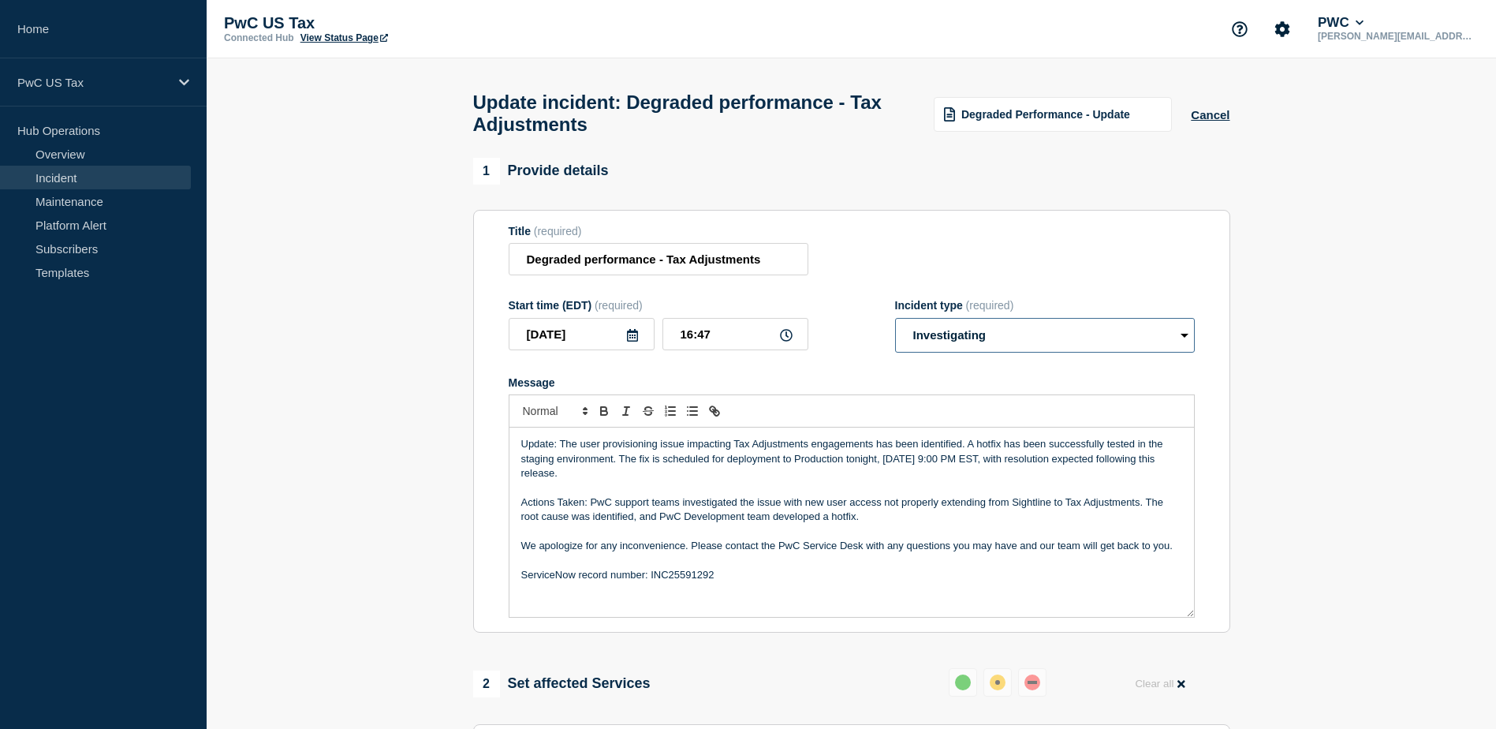
click at [1190, 342] on select "Select option Investigating Identified Monitoring Resolved" at bounding box center [1045, 335] width 300 height 35
select select "identified"
click at [895, 325] on select "Select option Investigating Identified Monitoring Resolved" at bounding box center [1045, 335] width 300 height 35
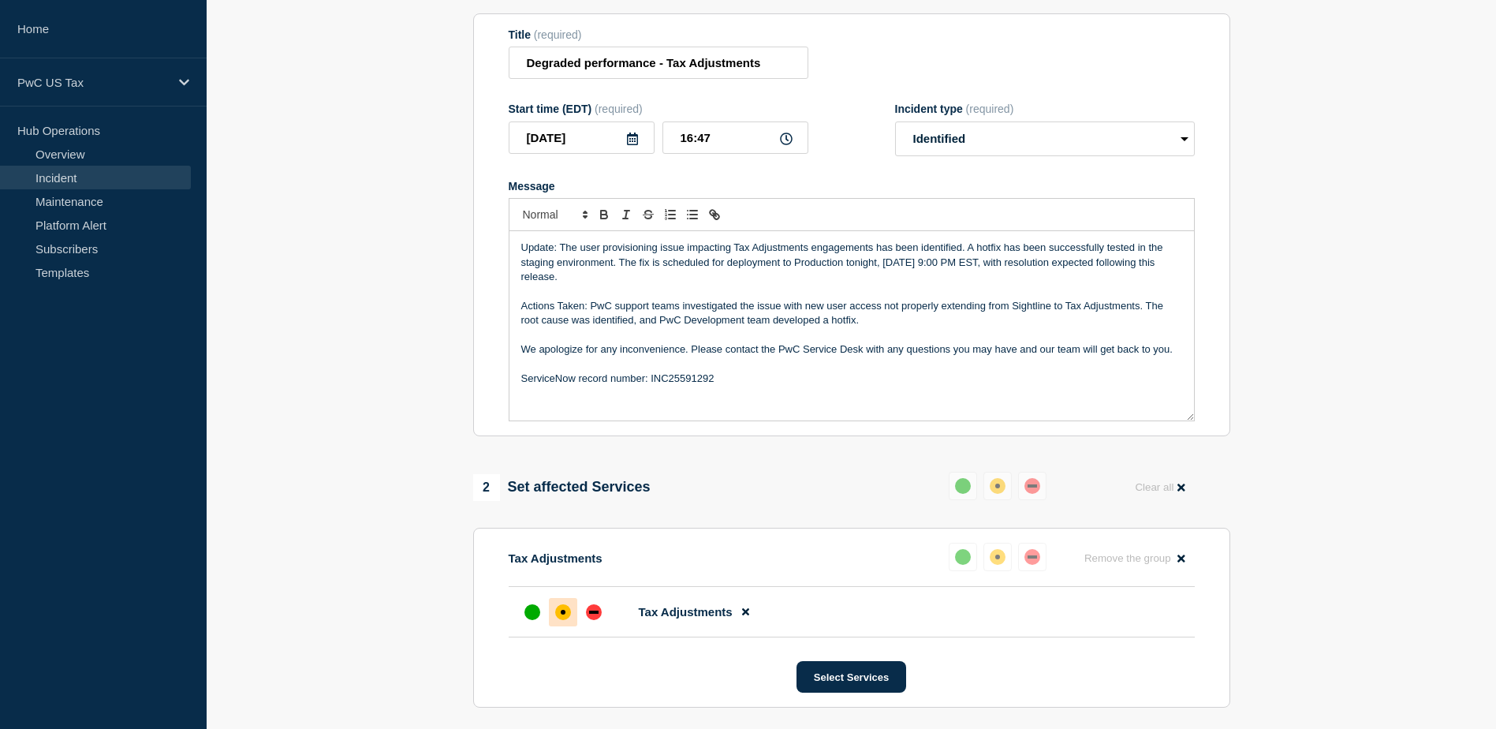
scroll to position [184, 0]
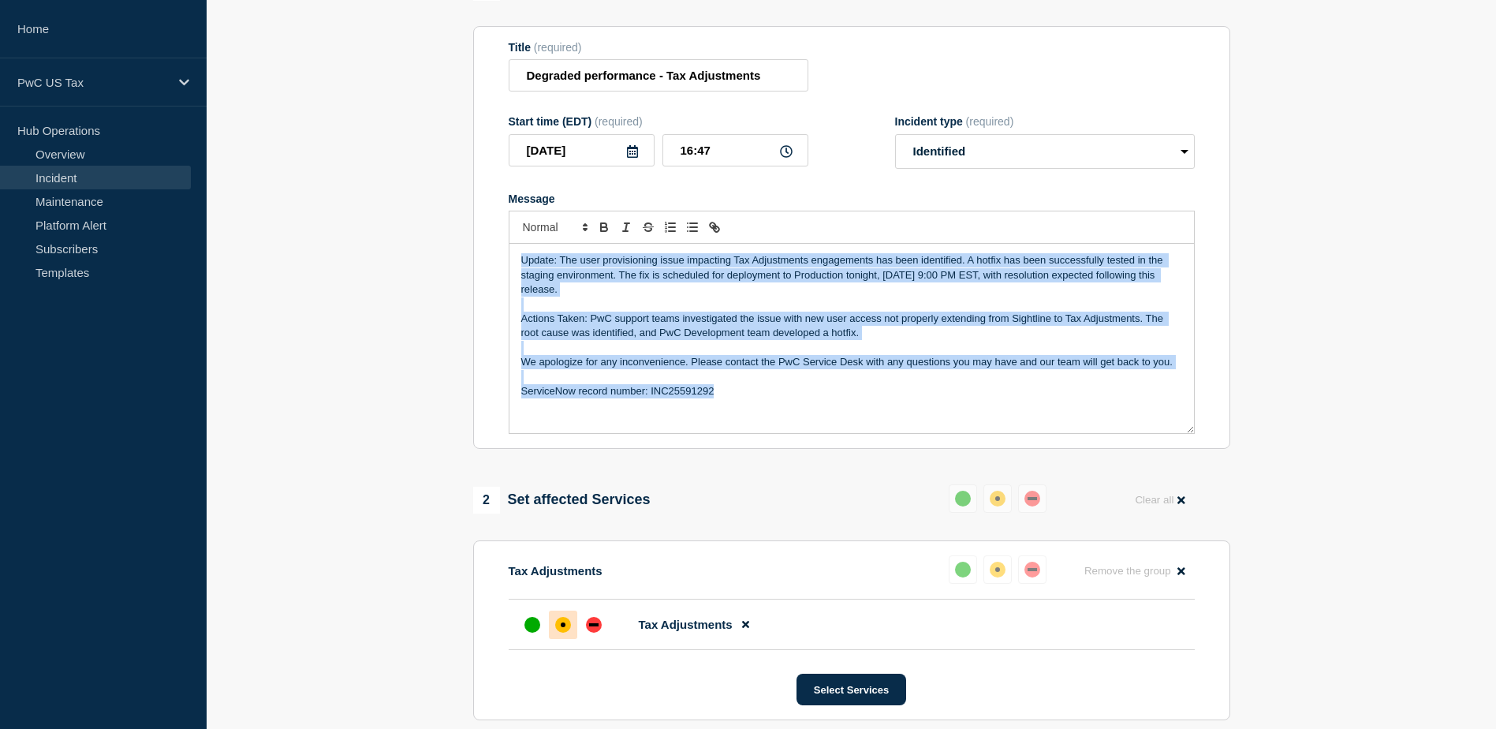
drag, startPoint x: 738, startPoint y: 394, endPoint x: 517, endPoint y: 267, distance: 254.4
click at [517, 267] on div "Update: The user provisioning issue impacting Tax Adjustments engagements has b…" at bounding box center [852, 338] width 685 height 189
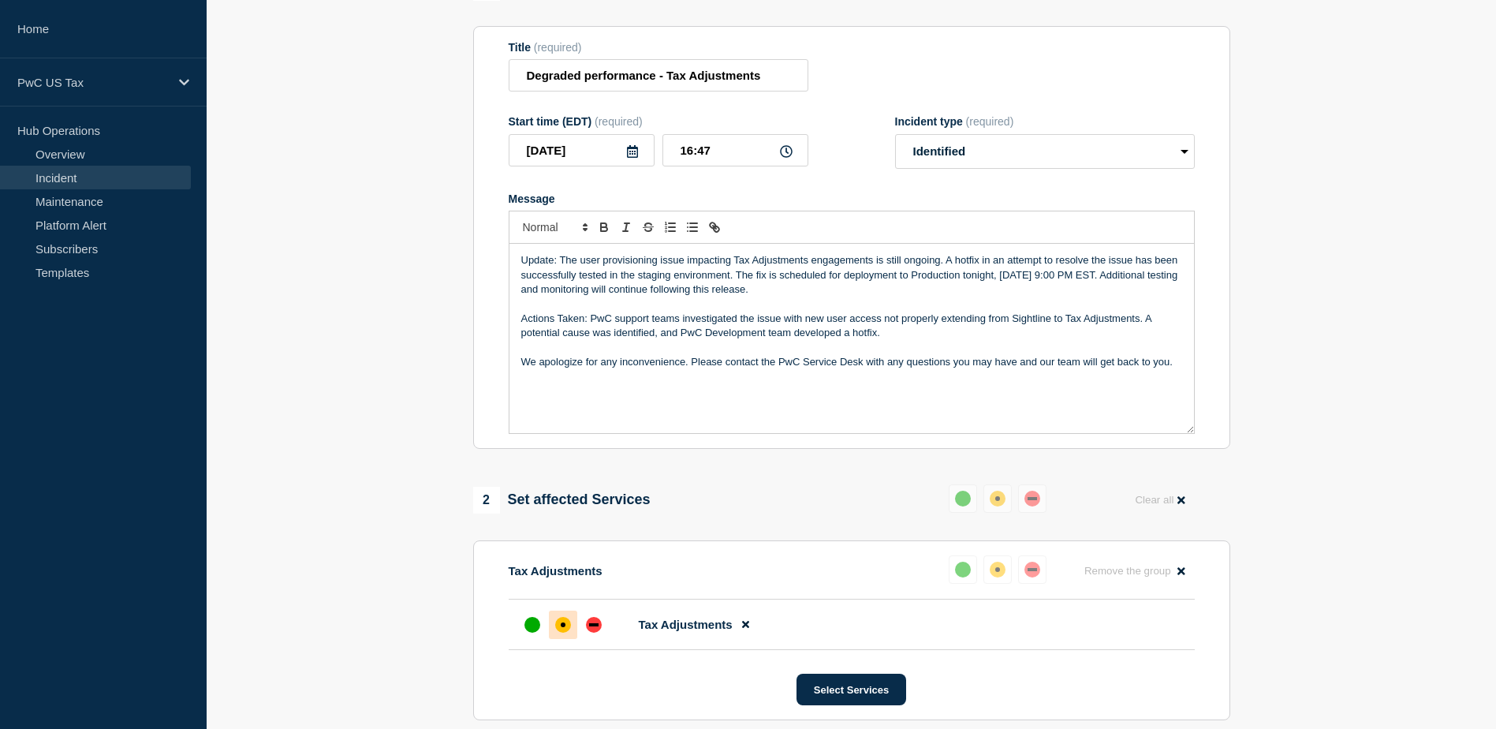
click at [1283, 405] on section "1 Provide details Title (required) Degraded performance - Tax Adjustments Start…" at bounding box center [852, 531] width 1290 height 1114
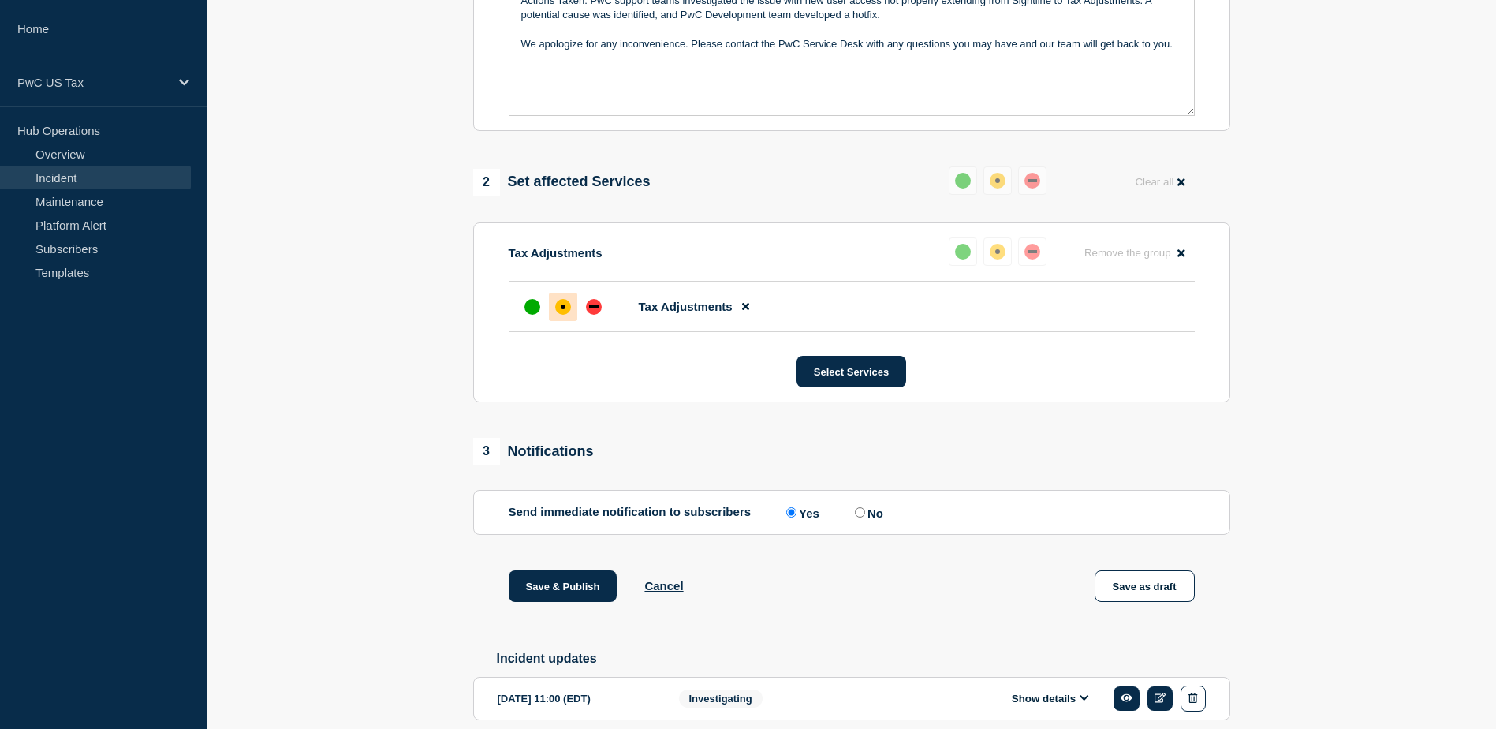
scroll to position [578, 0]
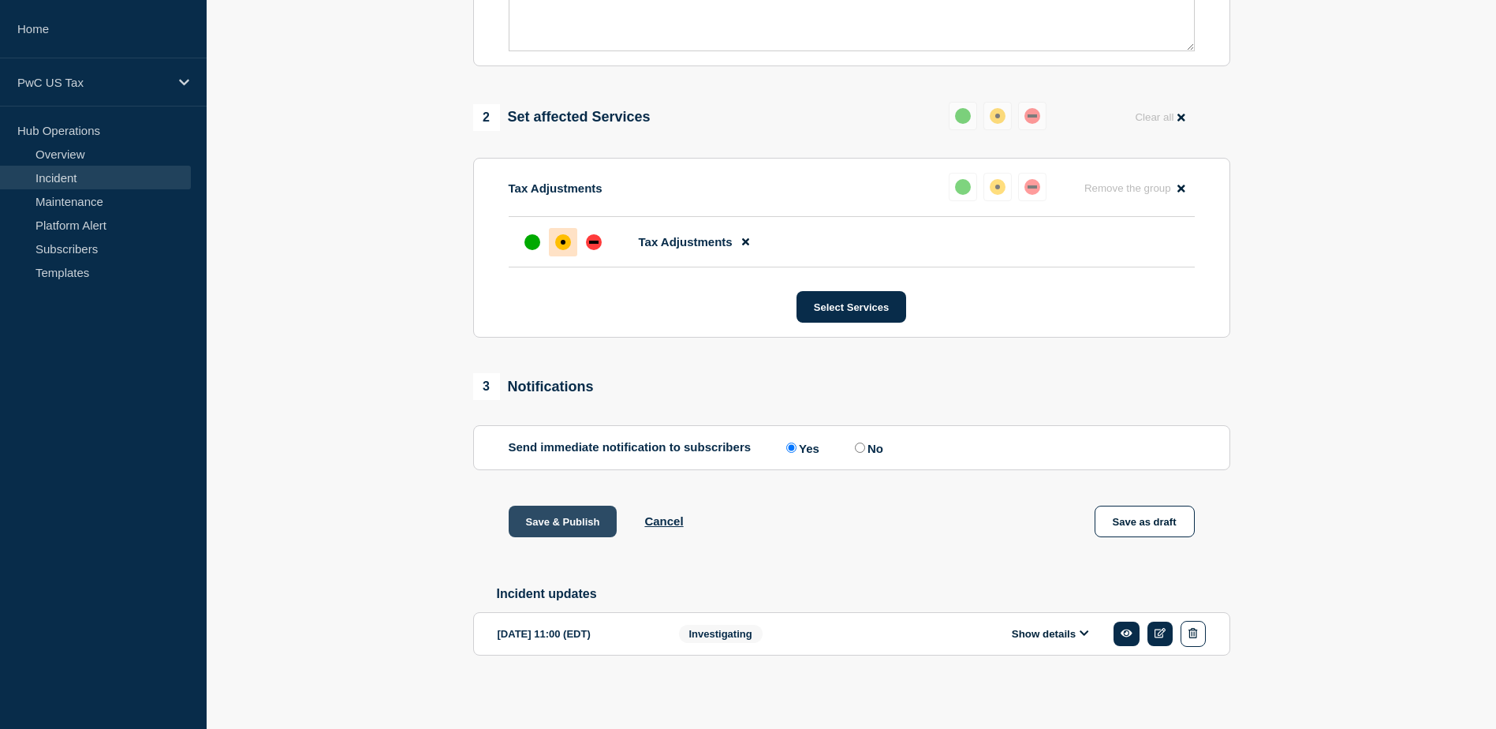
click at [554, 512] on button "Save & Publish" at bounding box center [563, 522] width 109 height 32
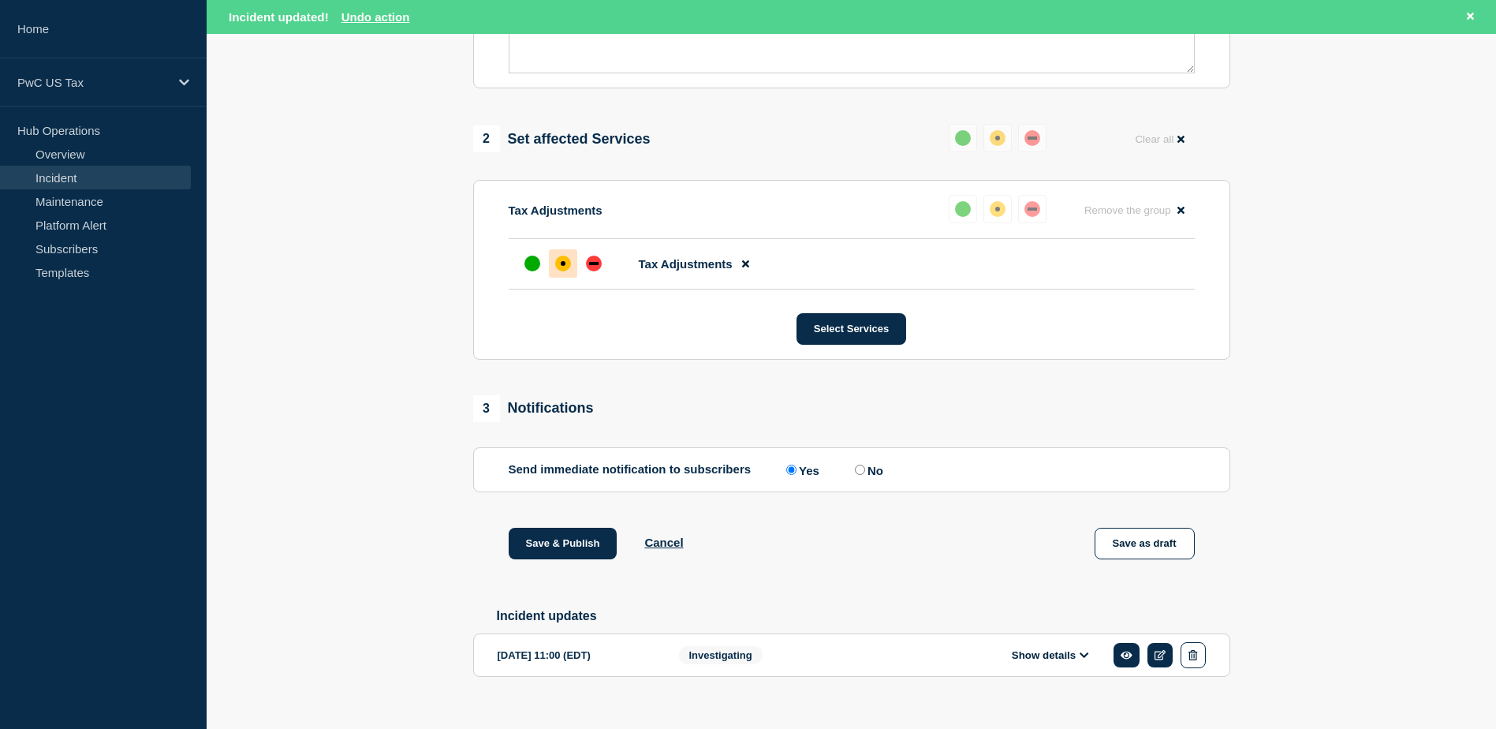
scroll to position [611, 0]
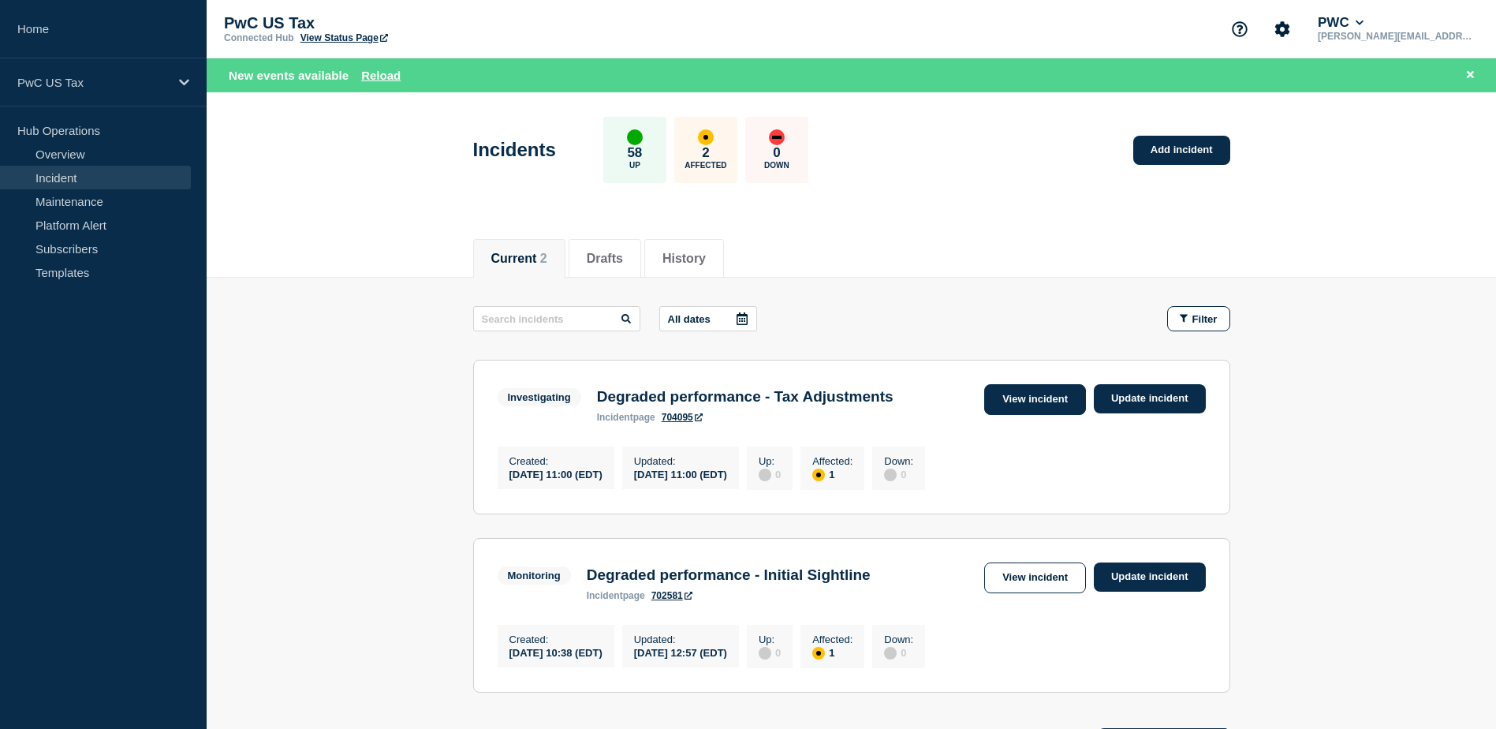
click at [1038, 393] on link "View incident" at bounding box center [1035, 399] width 102 height 31
